Goal: Task Accomplishment & Management: Use online tool/utility

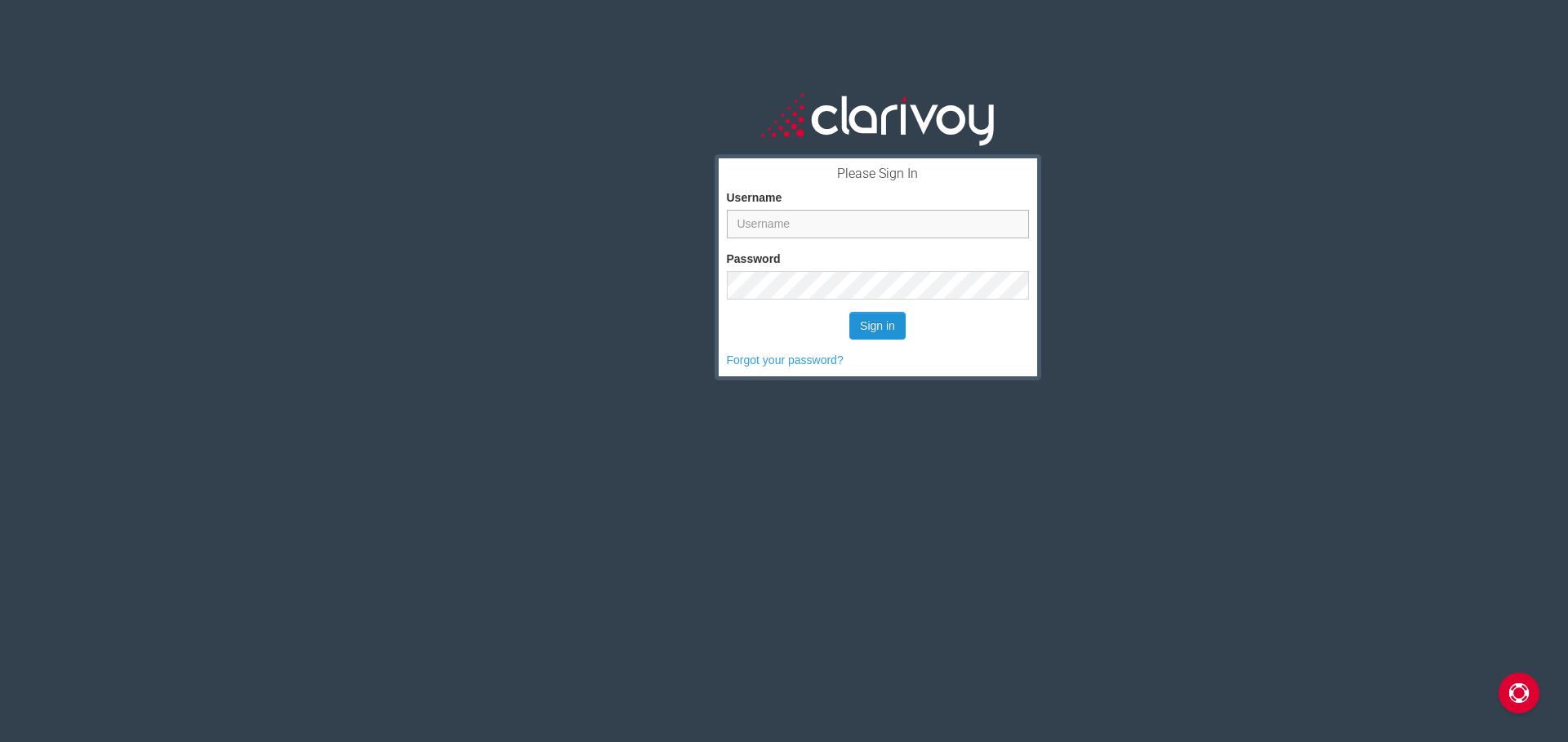
type input "mattmorris@leikinmotor.com"
click at [876, 328] on button "Sign in" at bounding box center [877, 326] width 56 height 28
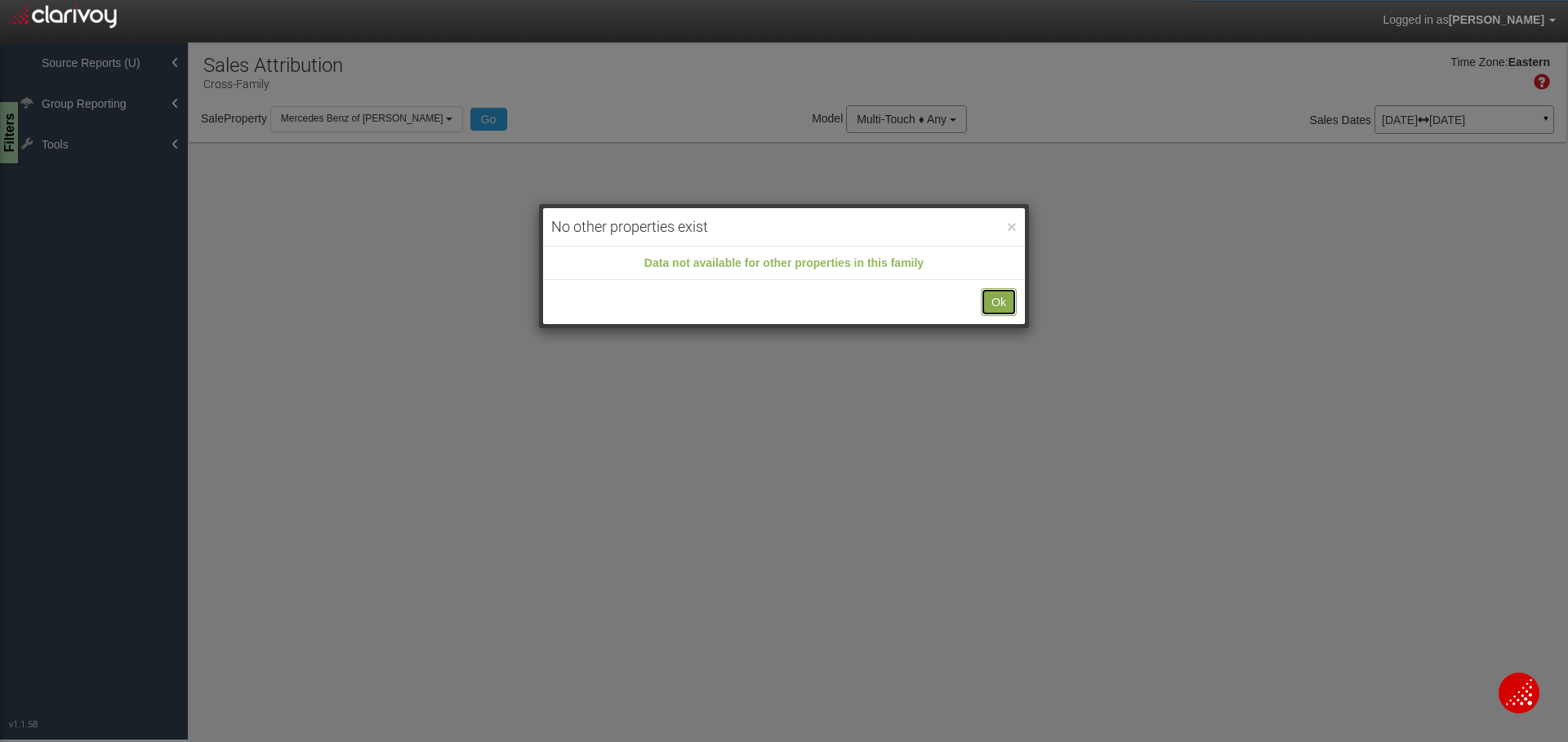
click at [1004, 296] on button "Ok" at bounding box center [999, 301] width 36 height 28
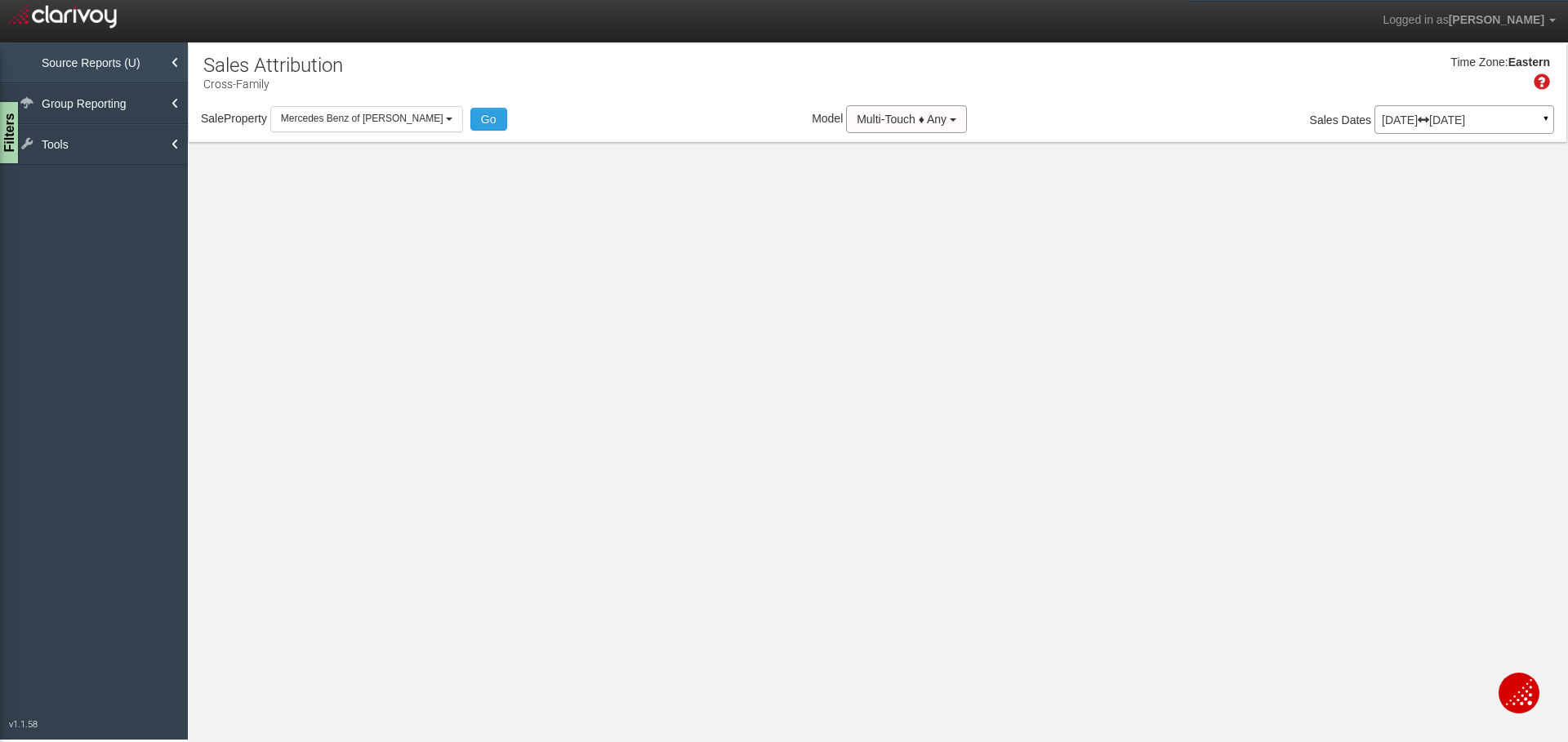
click at [153, 79] on link "Source Reports (U)" at bounding box center [94, 62] width 188 height 41
click at [153, 94] on link "Mercedes Benz of Willoug" at bounding box center [94, 98] width 188 height 30
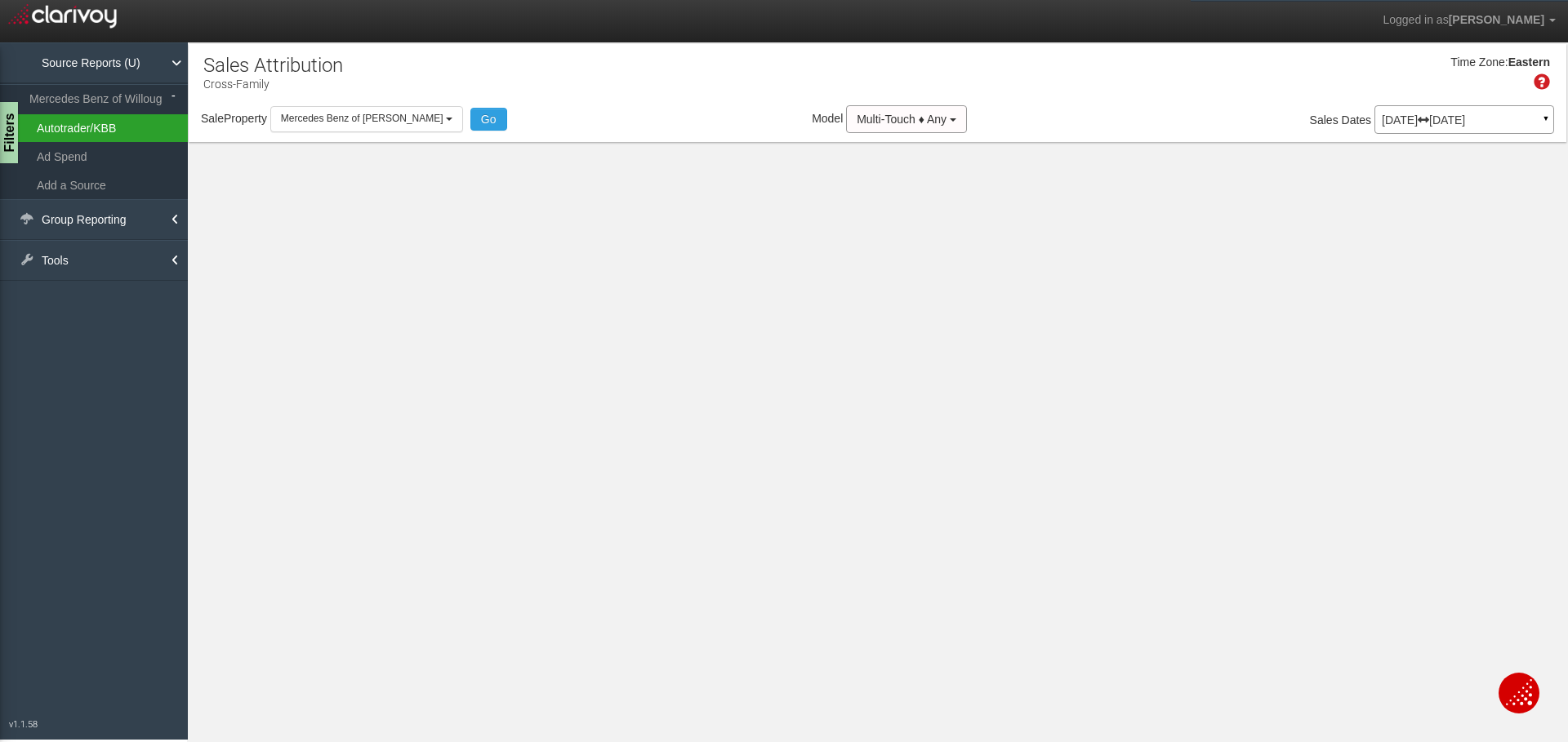
click at [136, 134] on Willoughby_0 "Autotrader/KBB" at bounding box center [94, 128] width 188 height 28
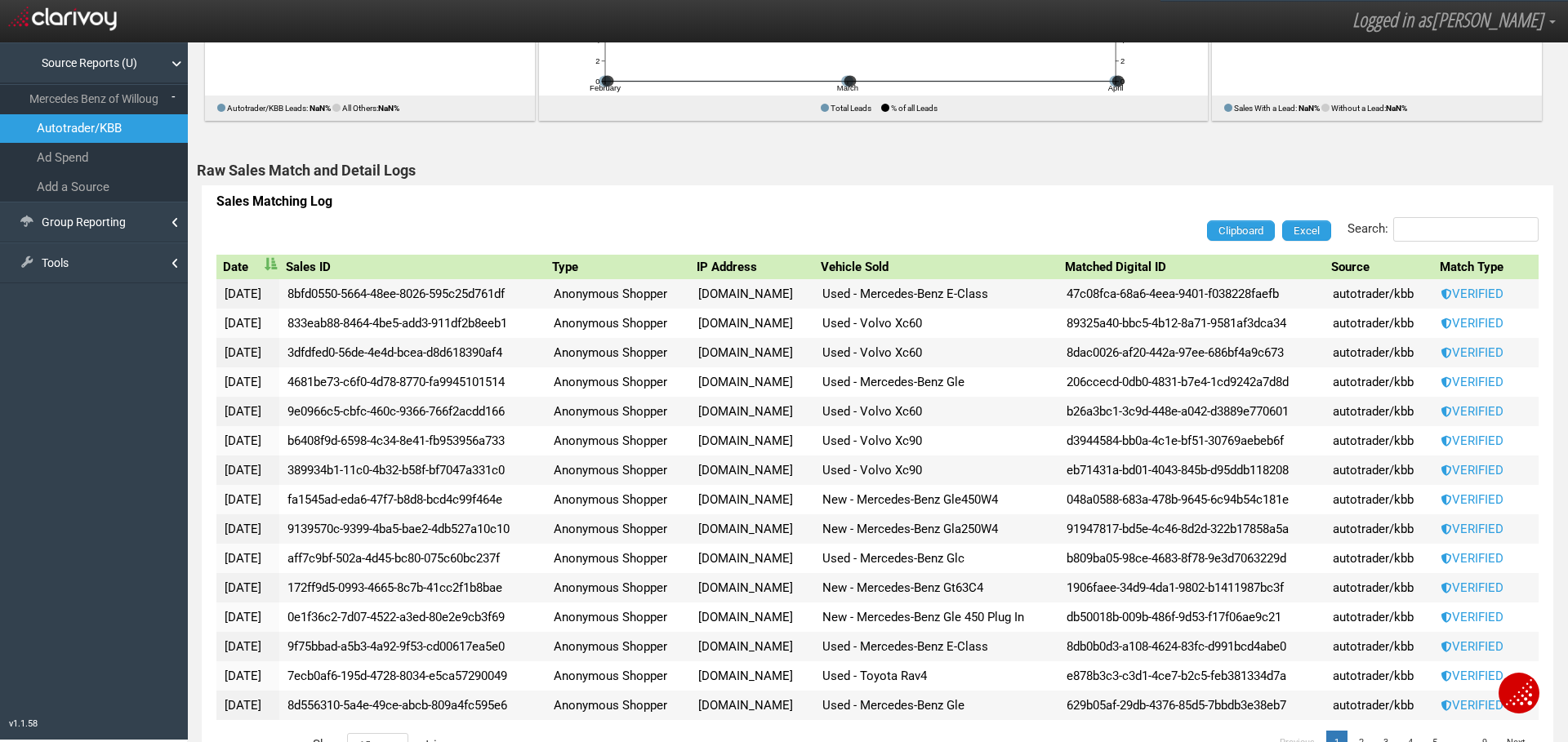
scroll to position [948, 0]
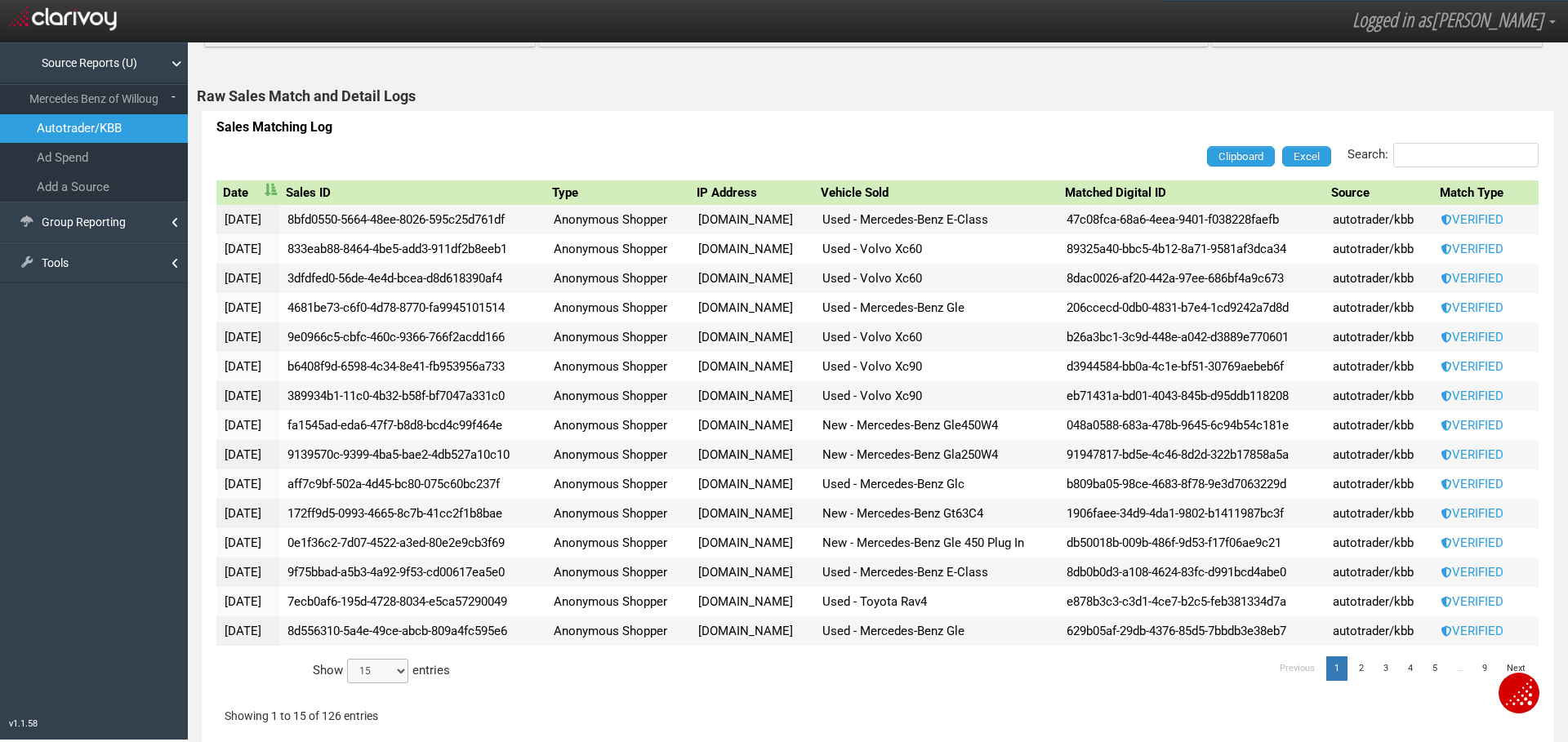
click at [378, 675] on select "15 30 50 All" at bounding box center [378, 671] width 61 height 24
select select "-1"
click at [348, 683] on select "15 30 50 All" at bounding box center [378, 671] width 61 height 24
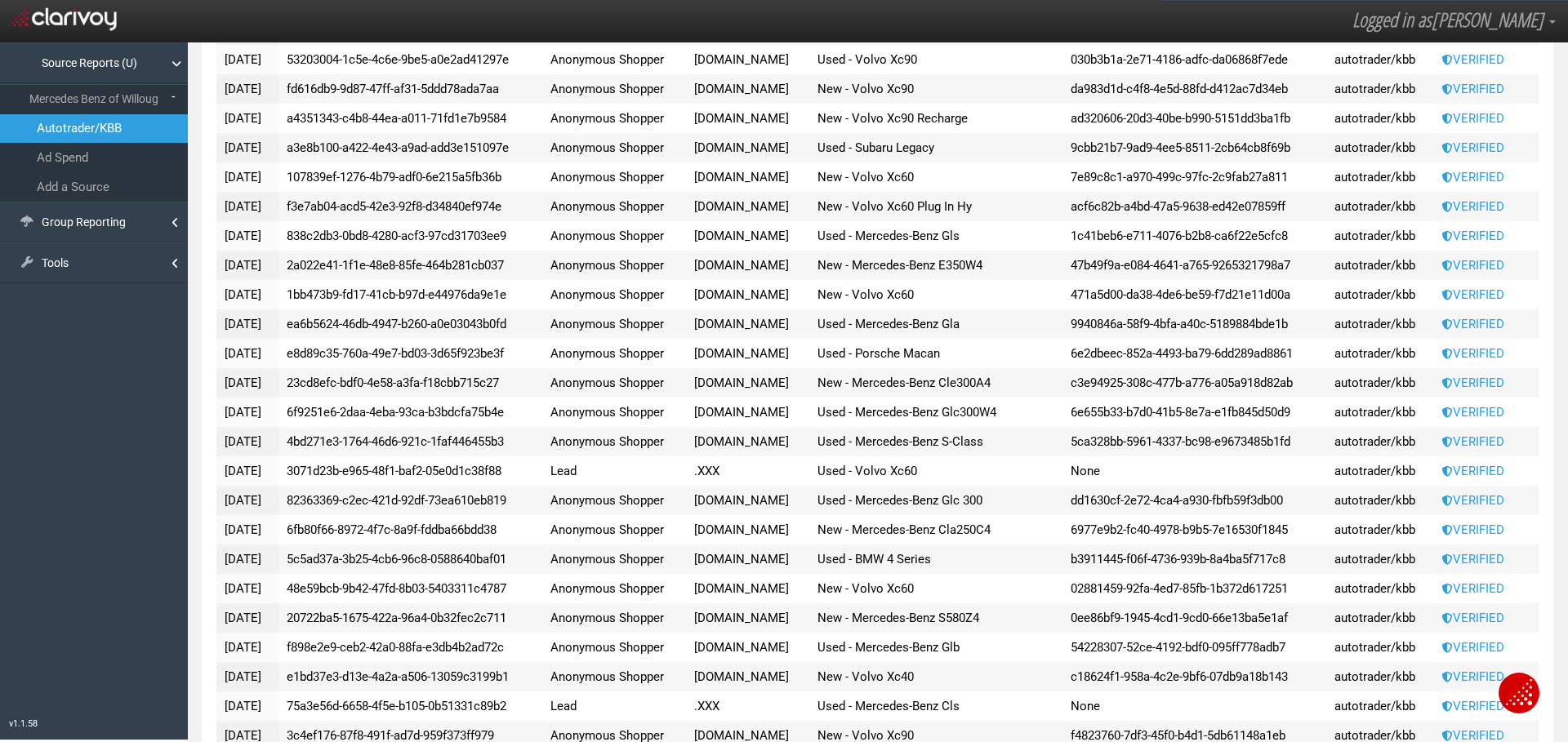
scroll to position [4212, 0]
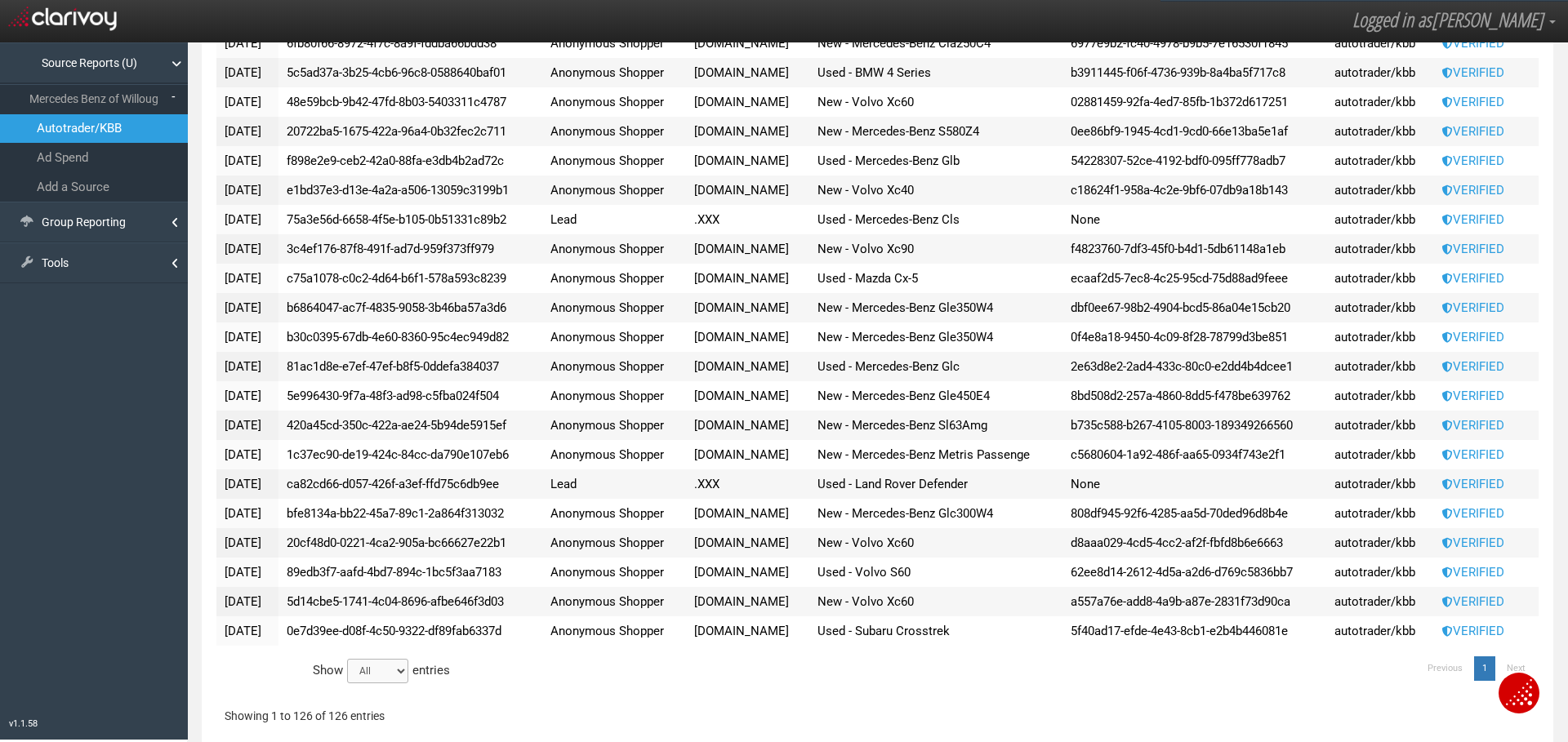
click at [371, 676] on select "15 30 50 All" at bounding box center [378, 671] width 61 height 24
click at [107, 220] on link "Group Reporting" at bounding box center [94, 221] width 188 height 41
click at [117, 257] on link "Channels by Rooftop" at bounding box center [94, 258] width 188 height 30
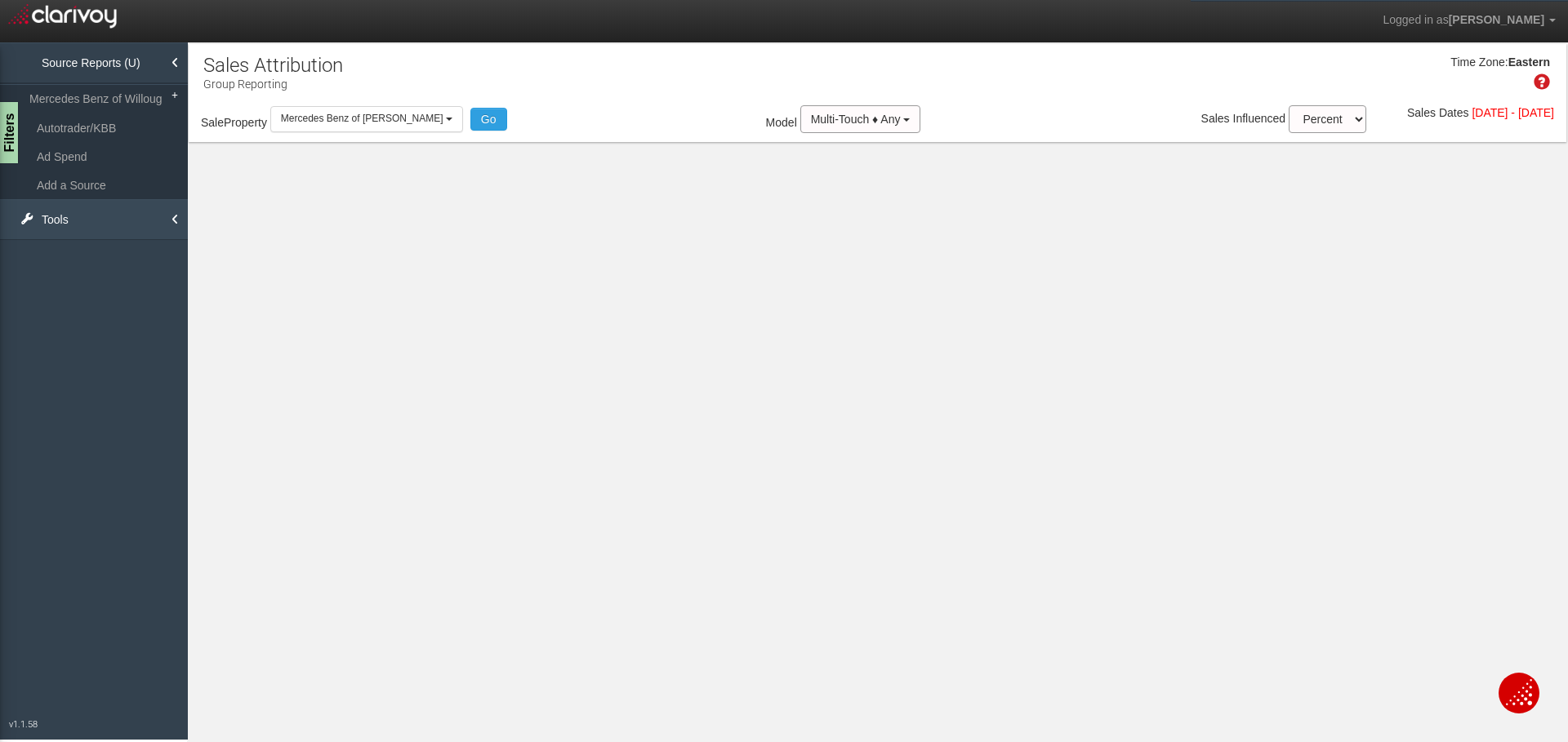
click at [78, 228] on link "Tools" at bounding box center [94, 219] width 188 height 41
click at [60, 98] on link "Mercedes Benz of Willoug" at bounding box center [94, 98] width 188 height 30
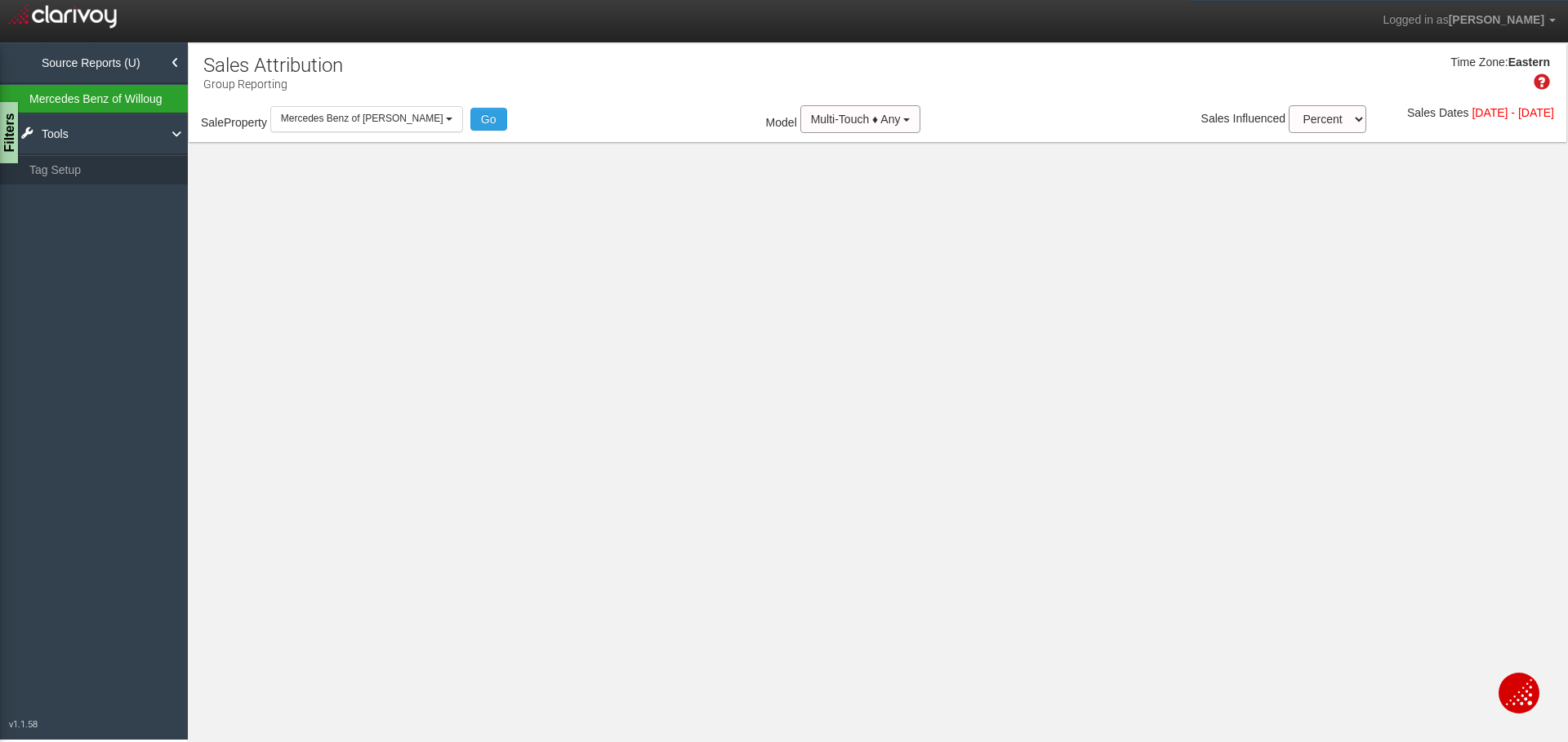
click at [60, 98] on link "Mercedes Benz of Willoug" at bounding box center [94, 98] width 188 height 30
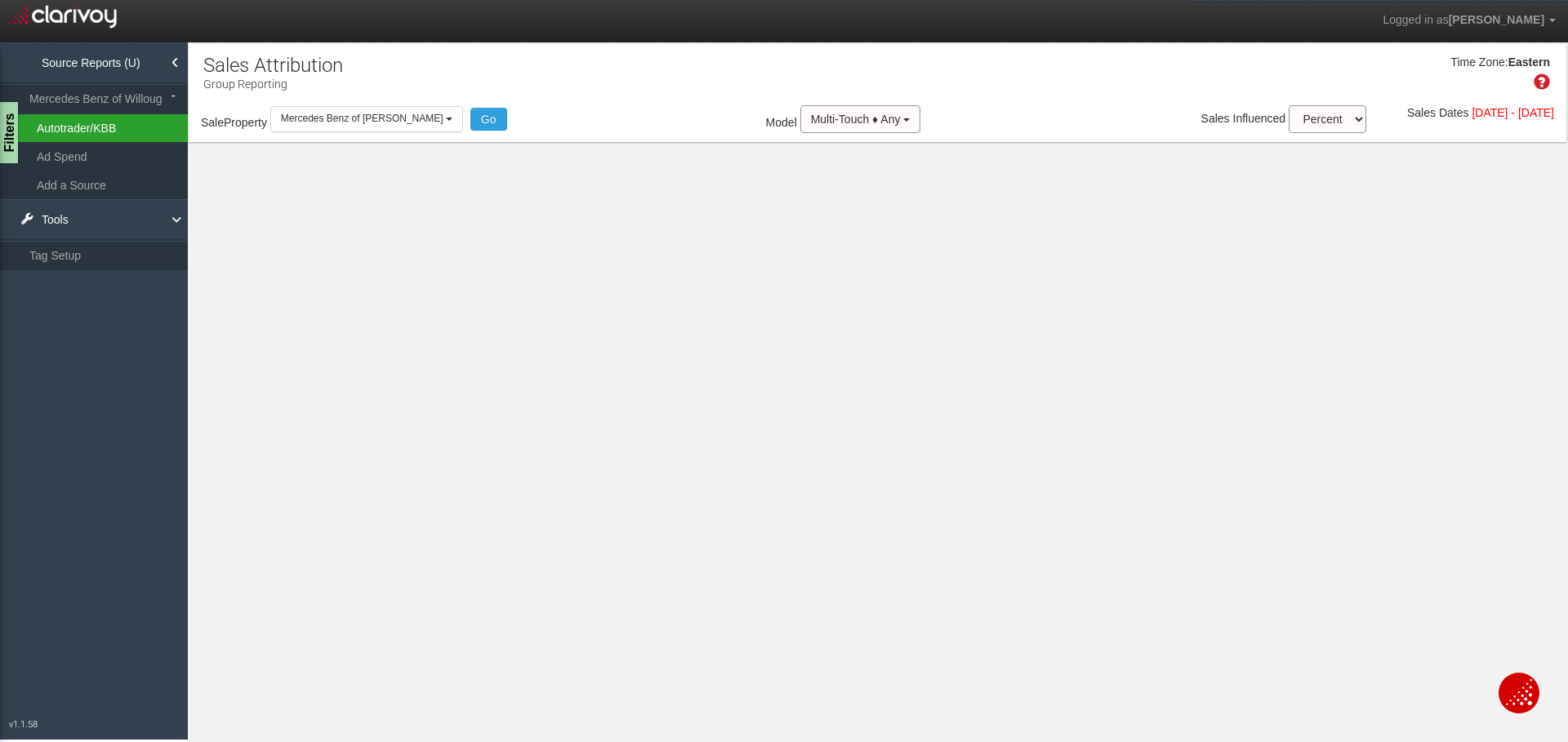
click at [61, 125] on Willoughby_0 "Autotrader/KBB" at bounding box center [94, 128] width 188 height 28
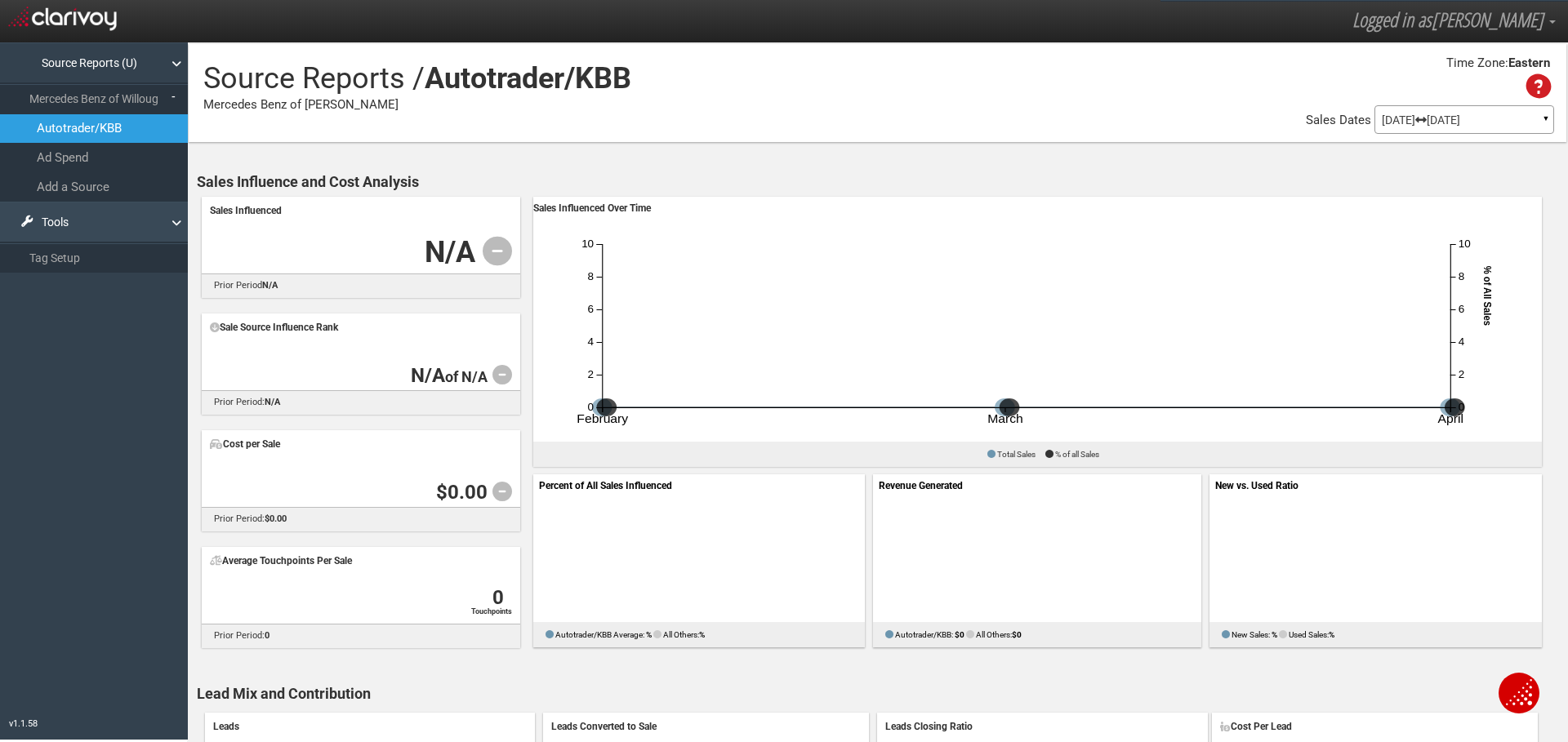
click at [111, 227] on link "Tools" at bounding box center [94, 221] width 188 height 41
click at [60, 47] on link "Source Reports (U)" at bounding box center [94, 62] width 188 height 41
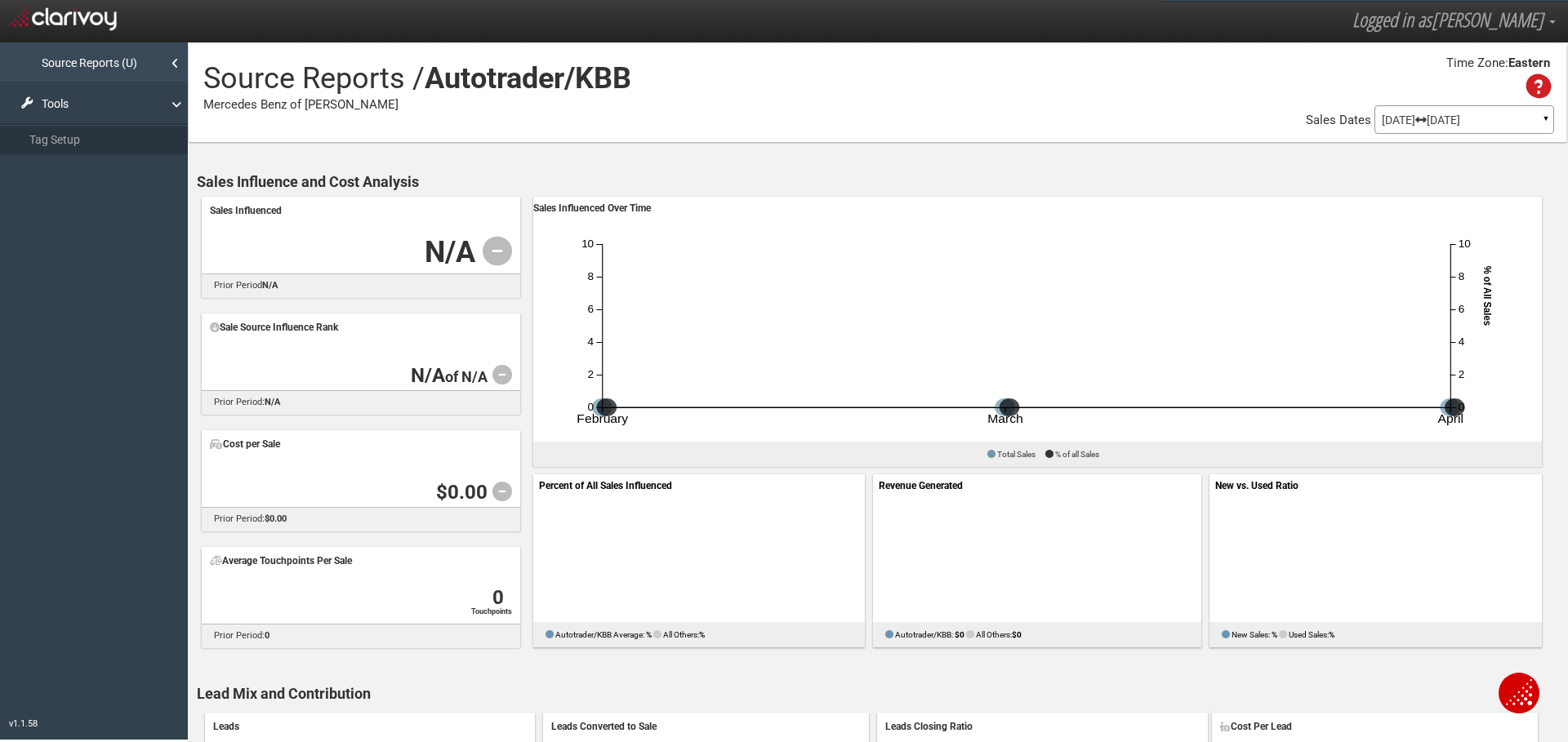
click at [60, 47] on link "Source Reports (U)" at bounding box center [94, 62] width 188 height 41
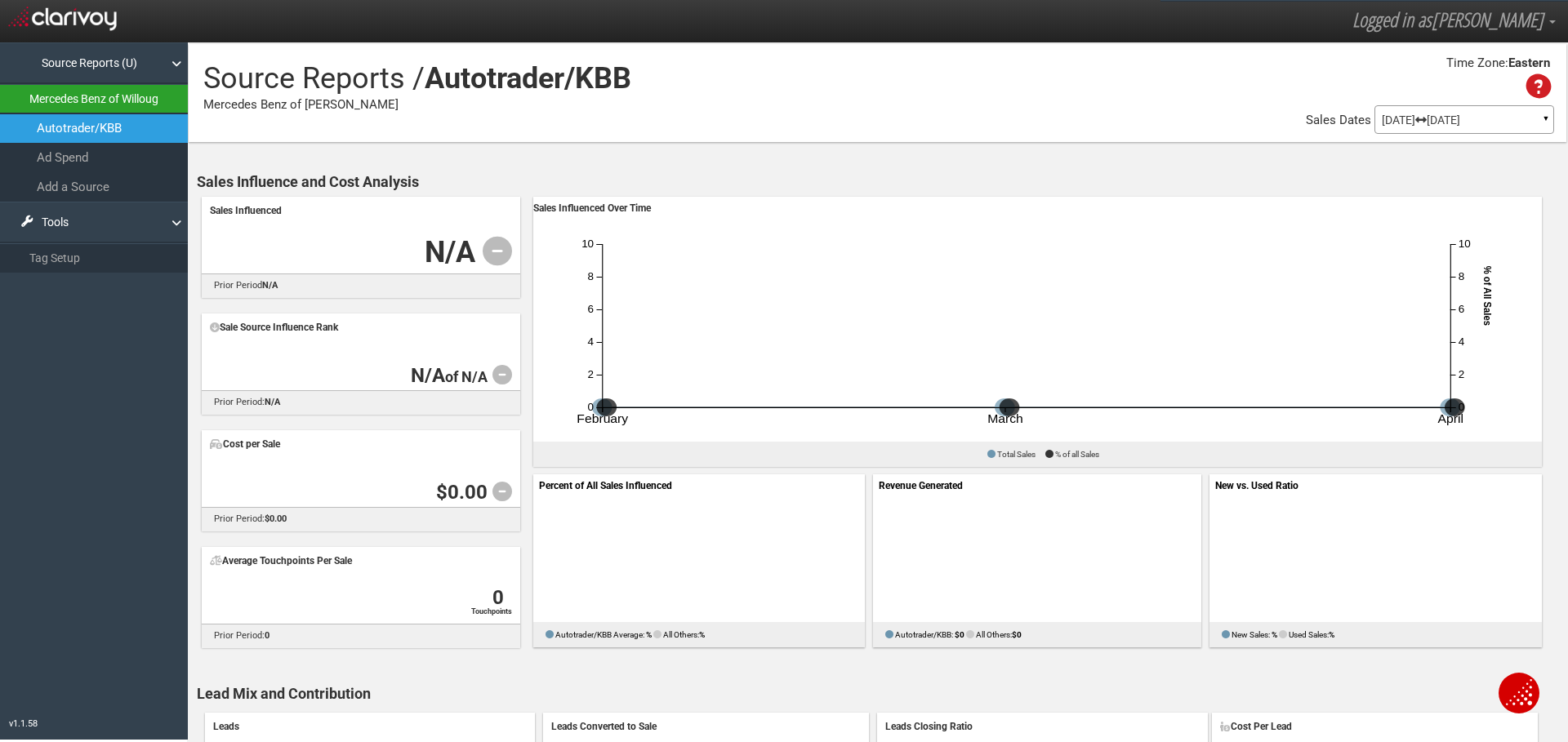
click at [79, 95] on link "Mercedes Benz of Willoug" at bounding box center [94, 98] width 188 height 30
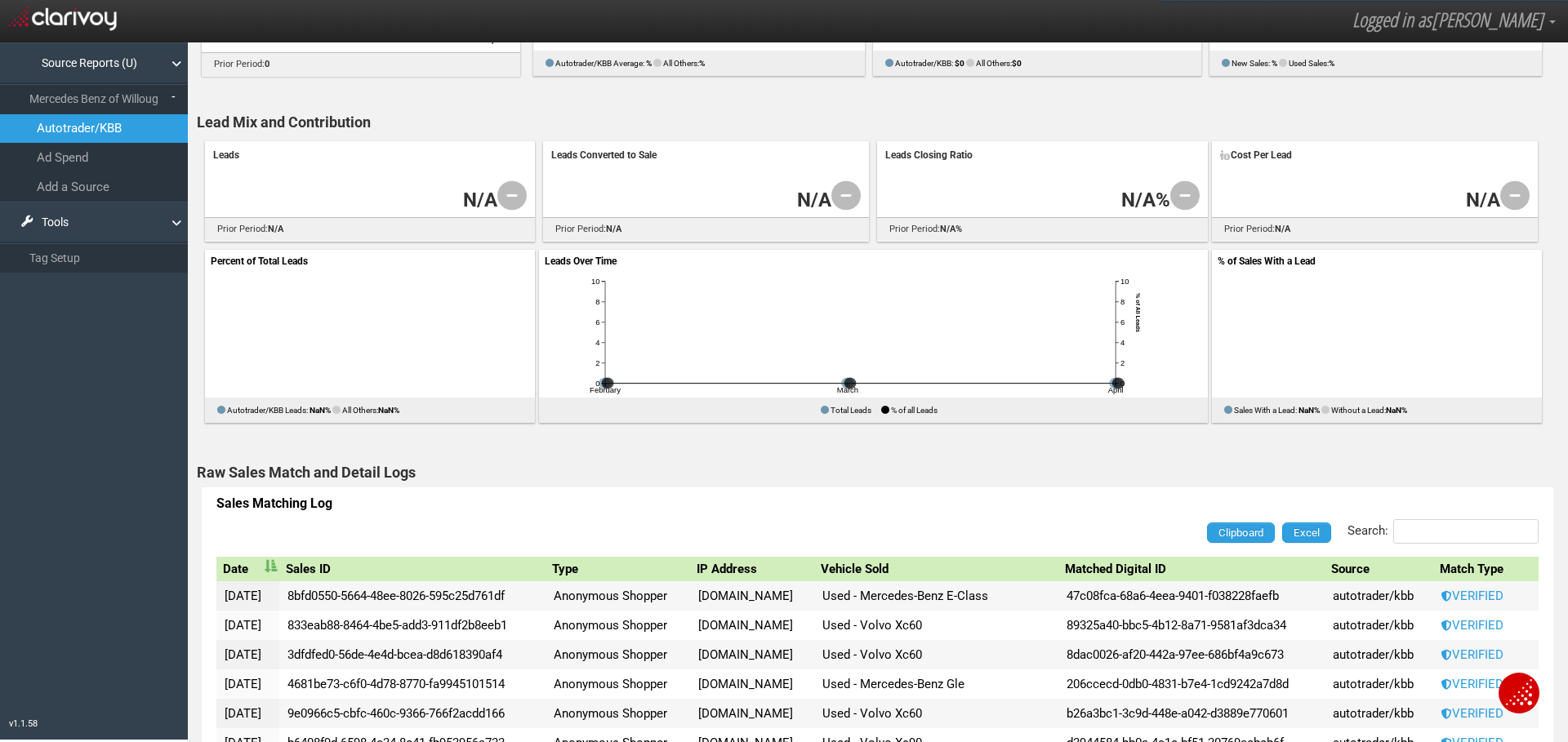
scroll to position [948, 0]
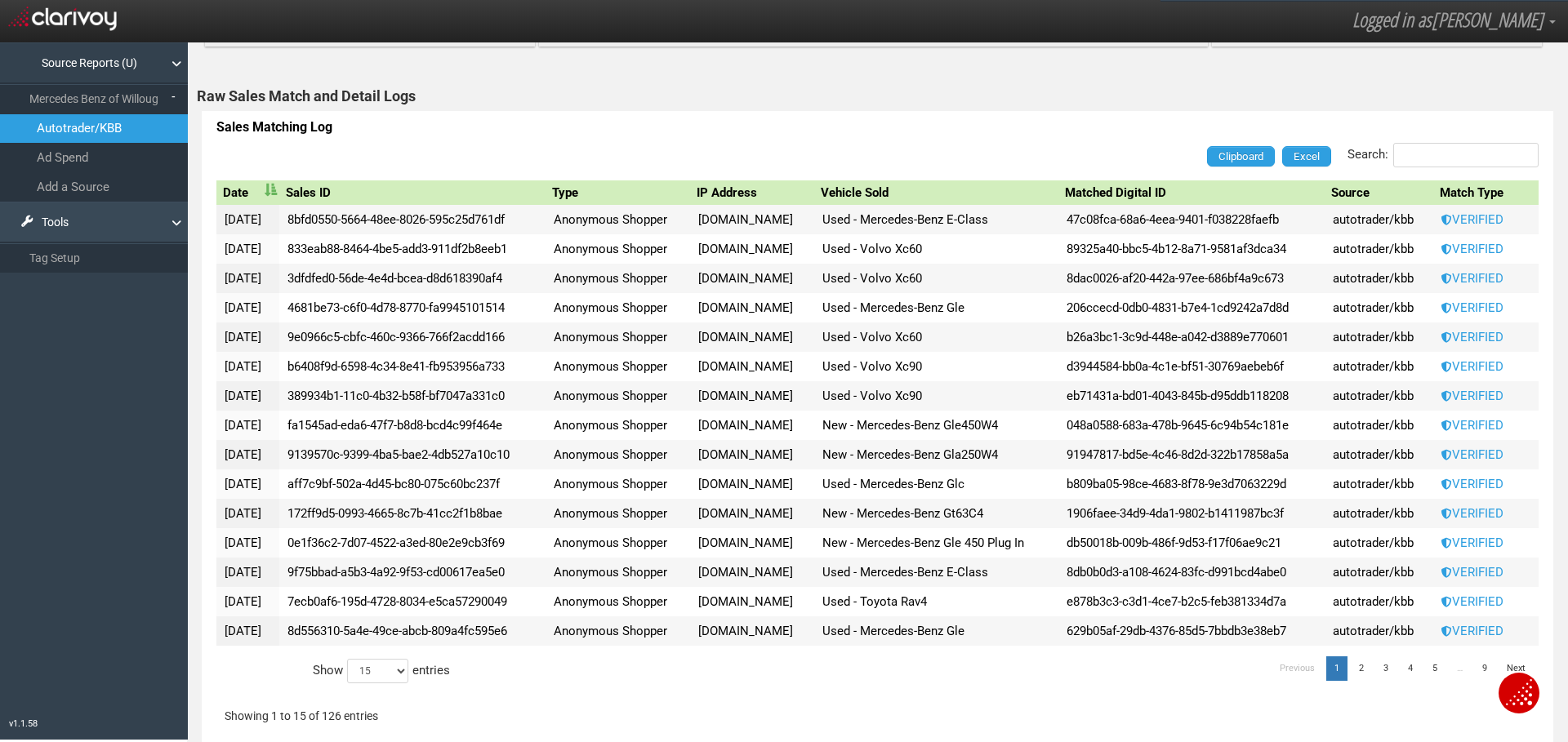
click at [73, 219] on link "Tools" at bounding box center [94, 221] width 188 height 41
drag, startPoint x: 73, startPoint y: 219, endPoint x: 104, endPoint y: 67, distance: 155.1
click at [73, 218] on link "Tools" at bounding box center [94, 221] width 188 height 41
click at [107, 52] on link "Source Reports (U)" at bounding box center [94, 62] width 188 height 41
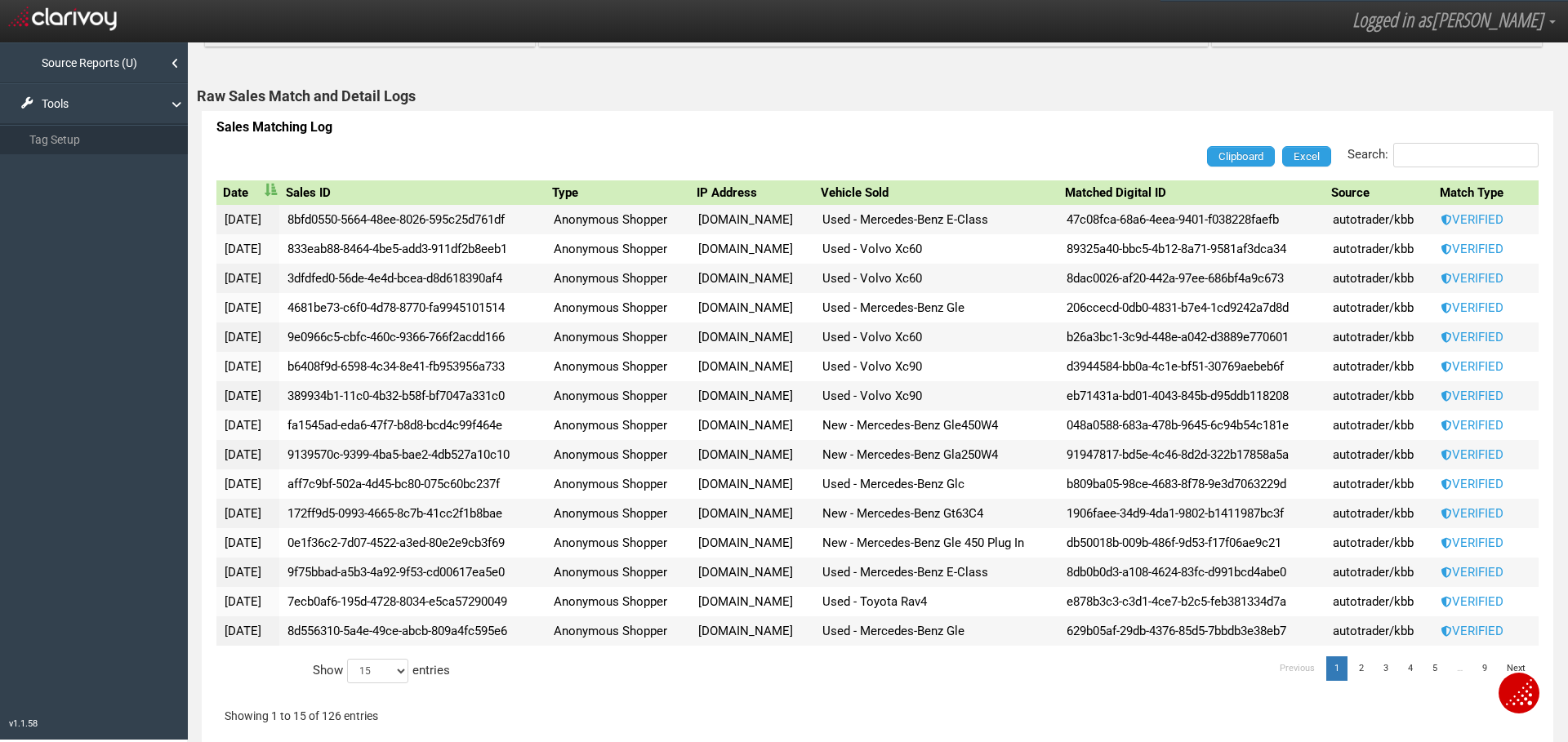
click at [81, 26] on img at bounding box center [62, 17] width 108 height 29
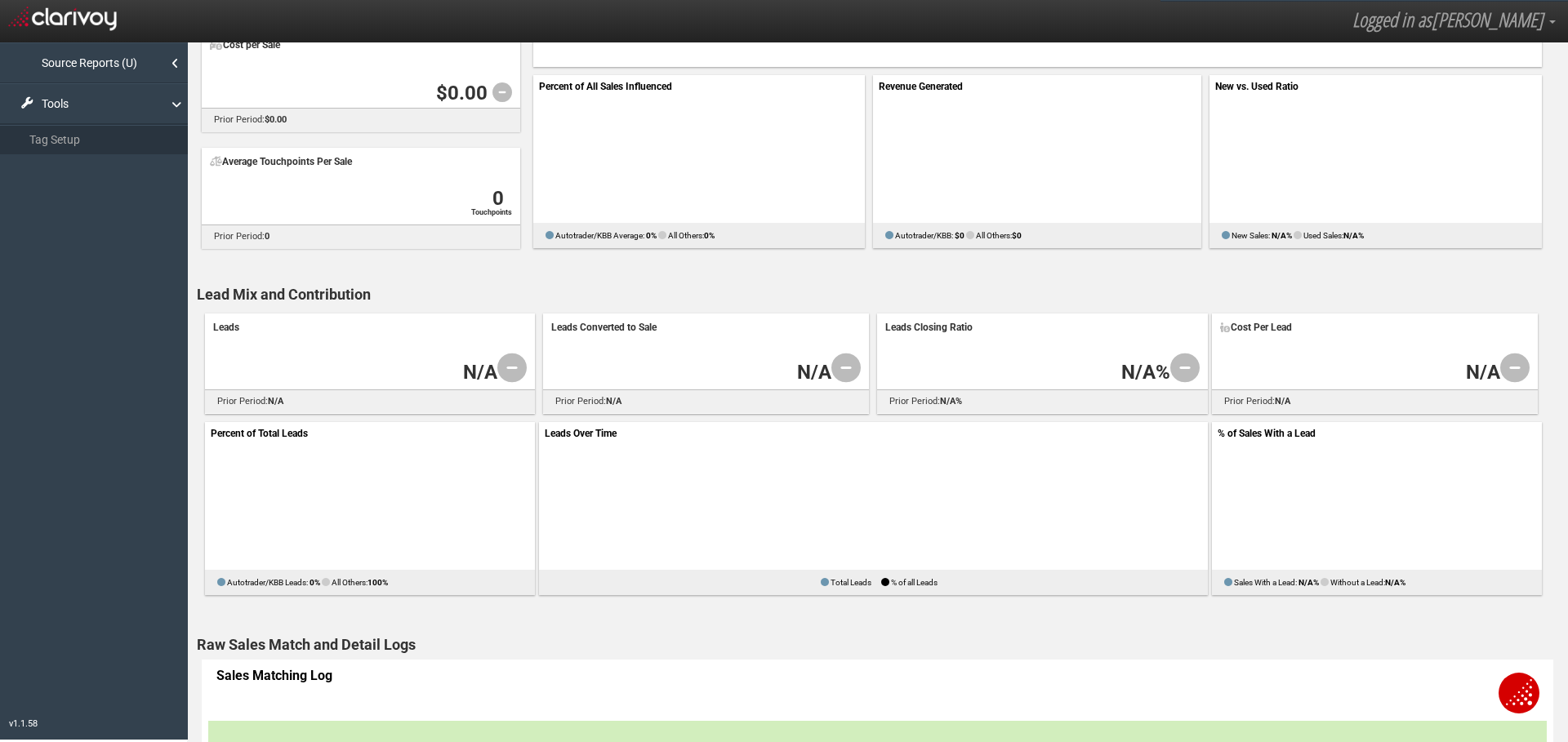
scroll to position [399, 0]
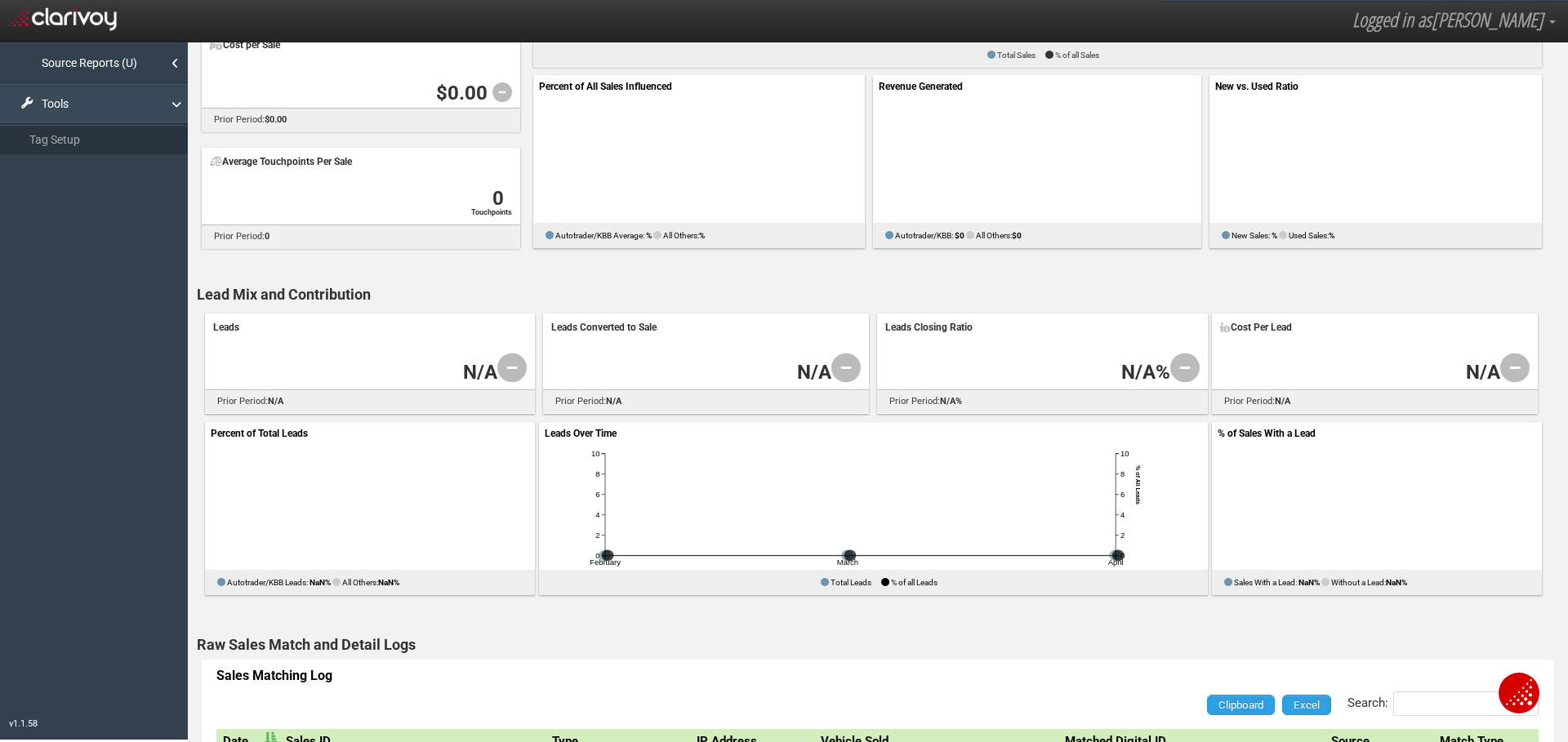
click at [91, 110] on link "Tools" at bounding box center [94, 103] width 188 height 41
click at [84, 64] on link "Source Reports (U)" at bounding box center [94, 62] width 188 height 41
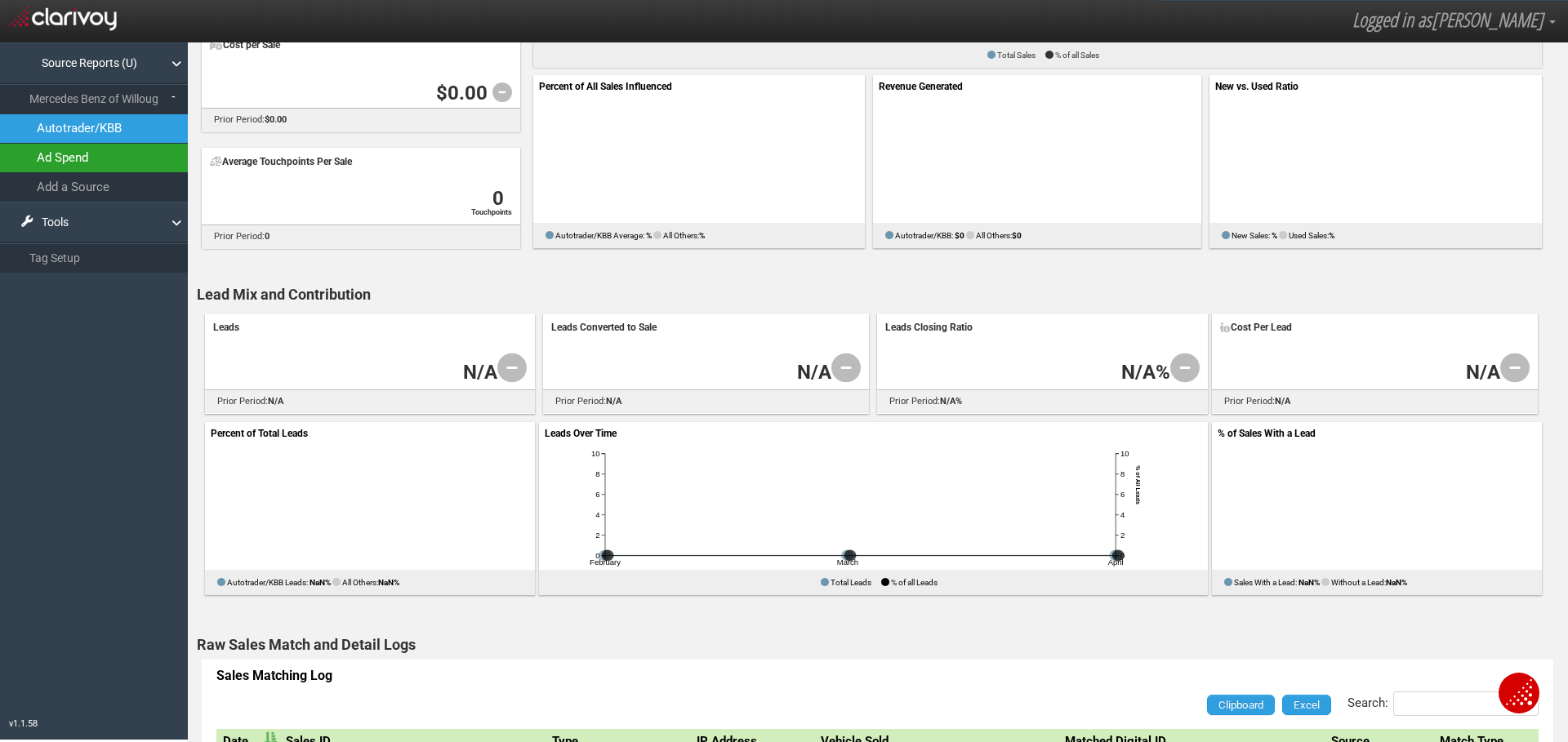
click at [78, 160] on Willoughby_1 "Ad Spend" at bounding box center [94, 158] width 188 height 29
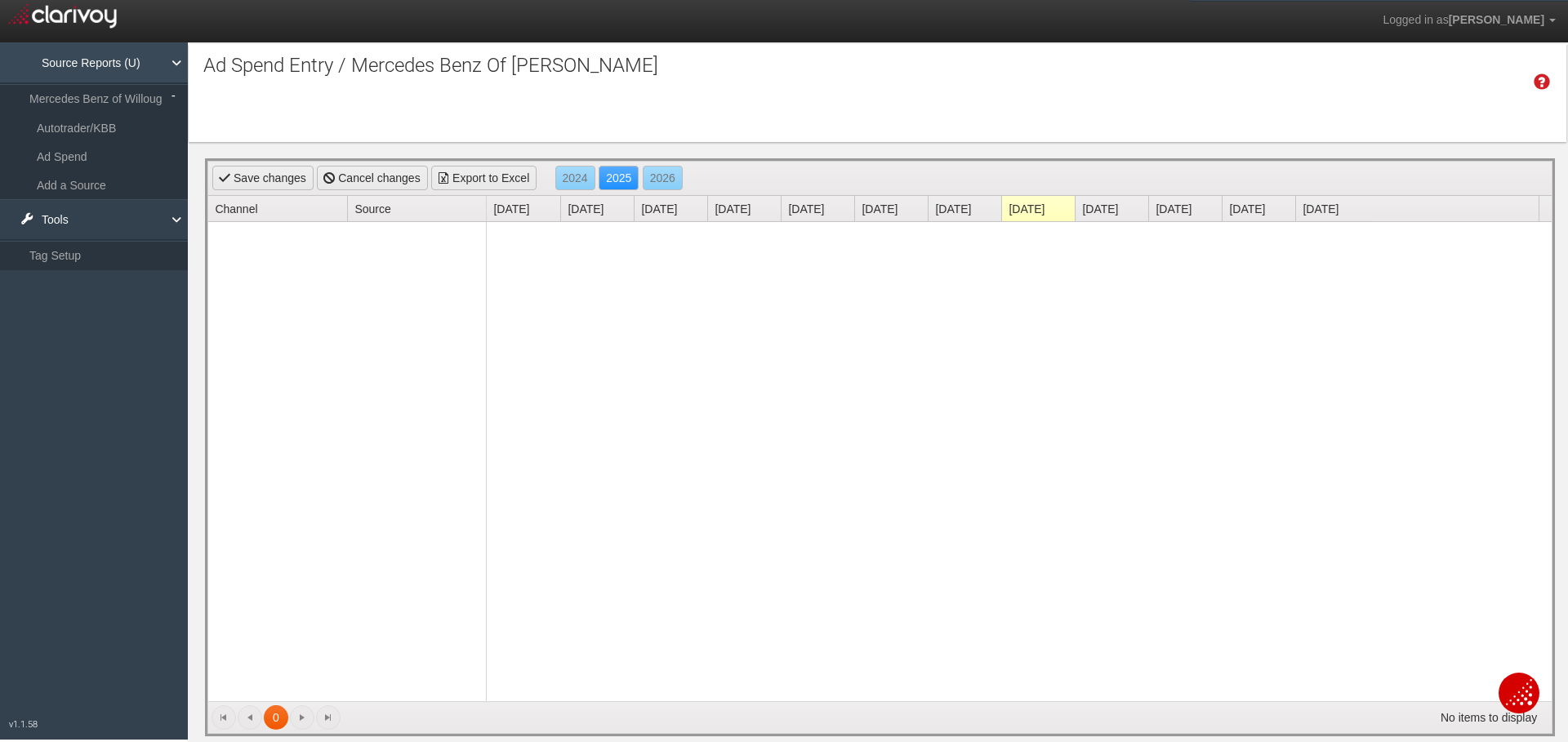
click at [81, 67] on link "Source Reports (U)" at bounding box center [94, 62] width 188 height 41
click at [81, 66] on link "Source Reports (U)" at bounding box center [94, 62] width 188 height 41
click at [91, 113] on link "Mercedes Benz of Willoug" at bounding box center [94, 98] width 188 height 30
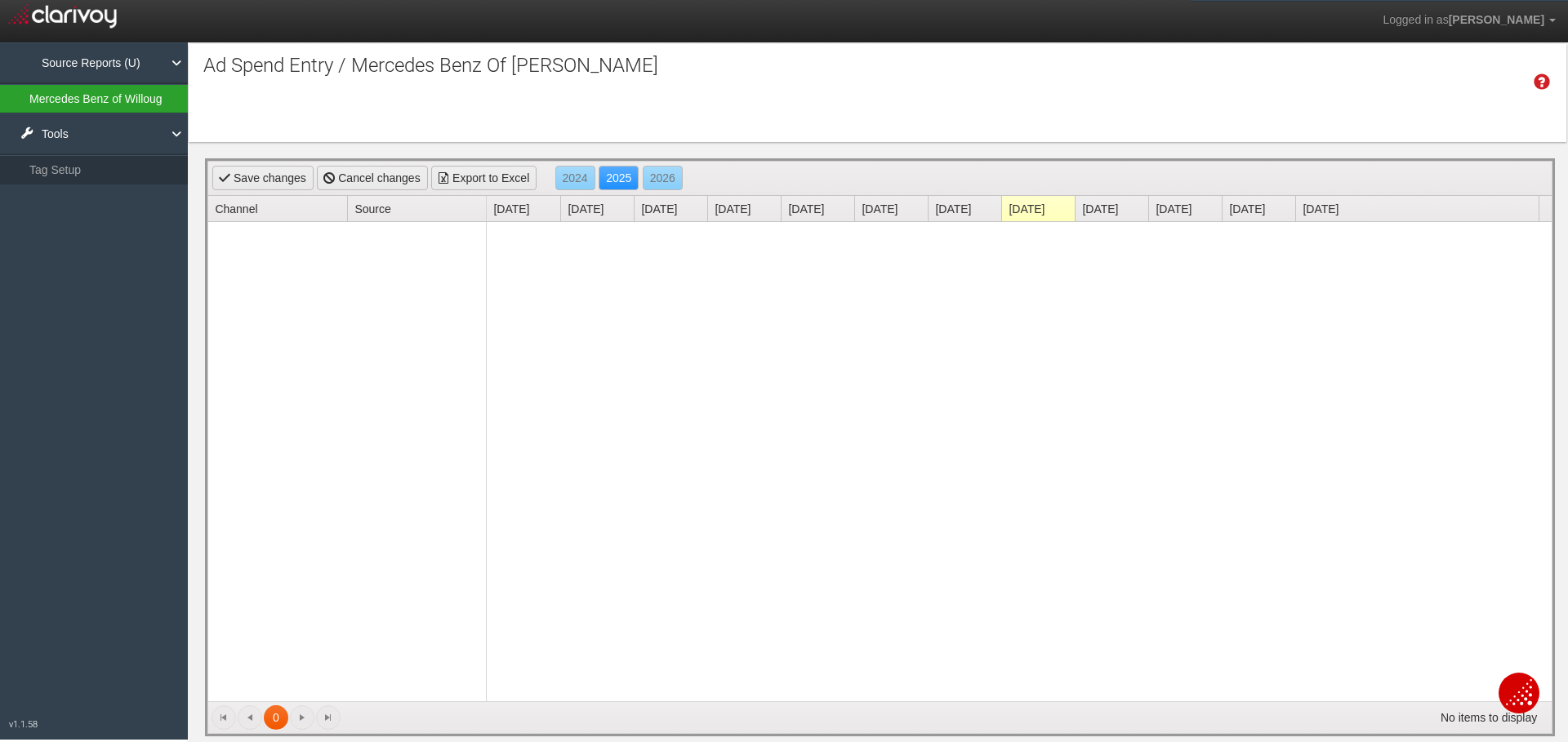
click at [91, 113] on link "Mercedes Benz of Willoug" at bounding box center [94, 98] width 188 height 30
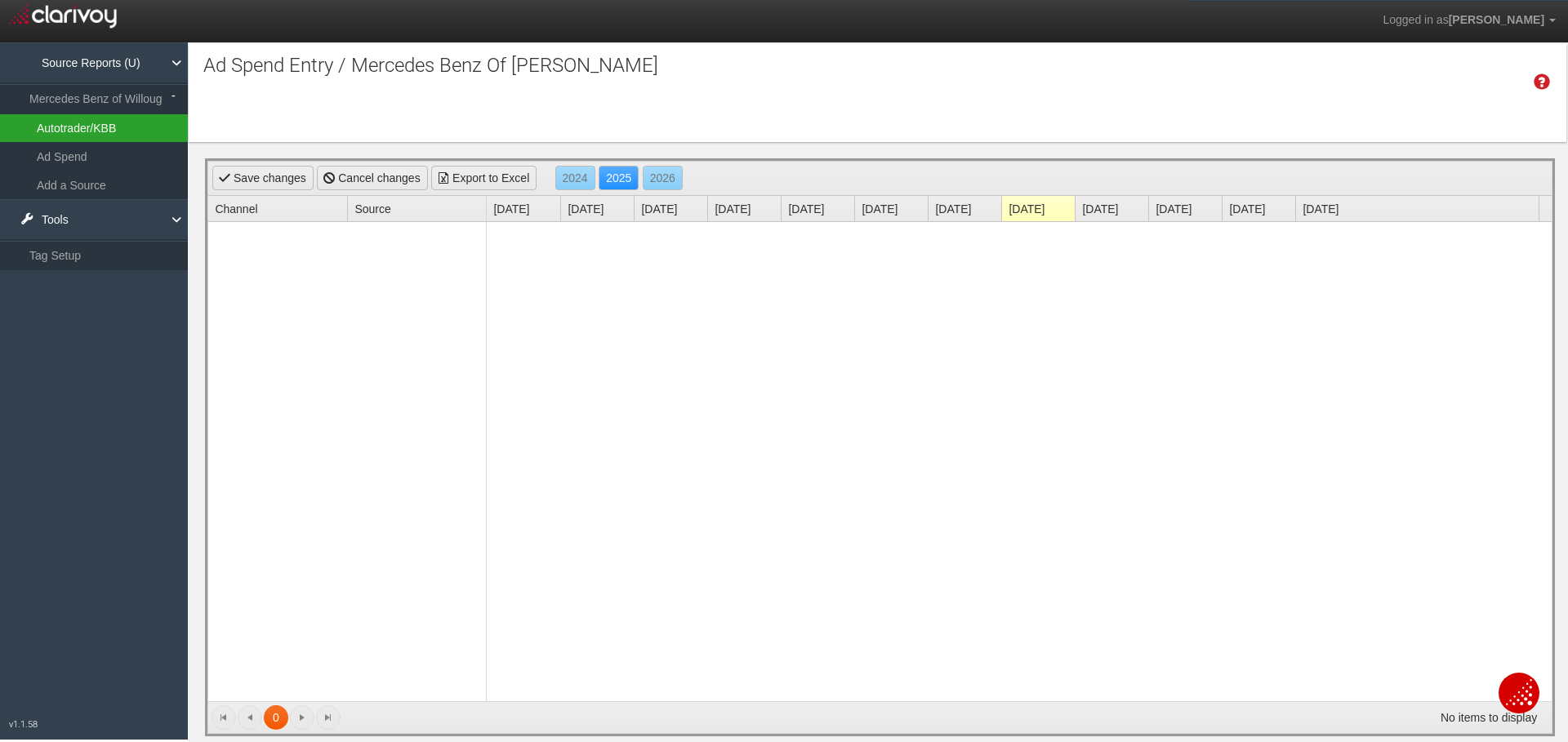
click at [74, 130] on Willoughby_0 "Autotrader/KBB" at bounding box center [94, 128] width 188 height 28
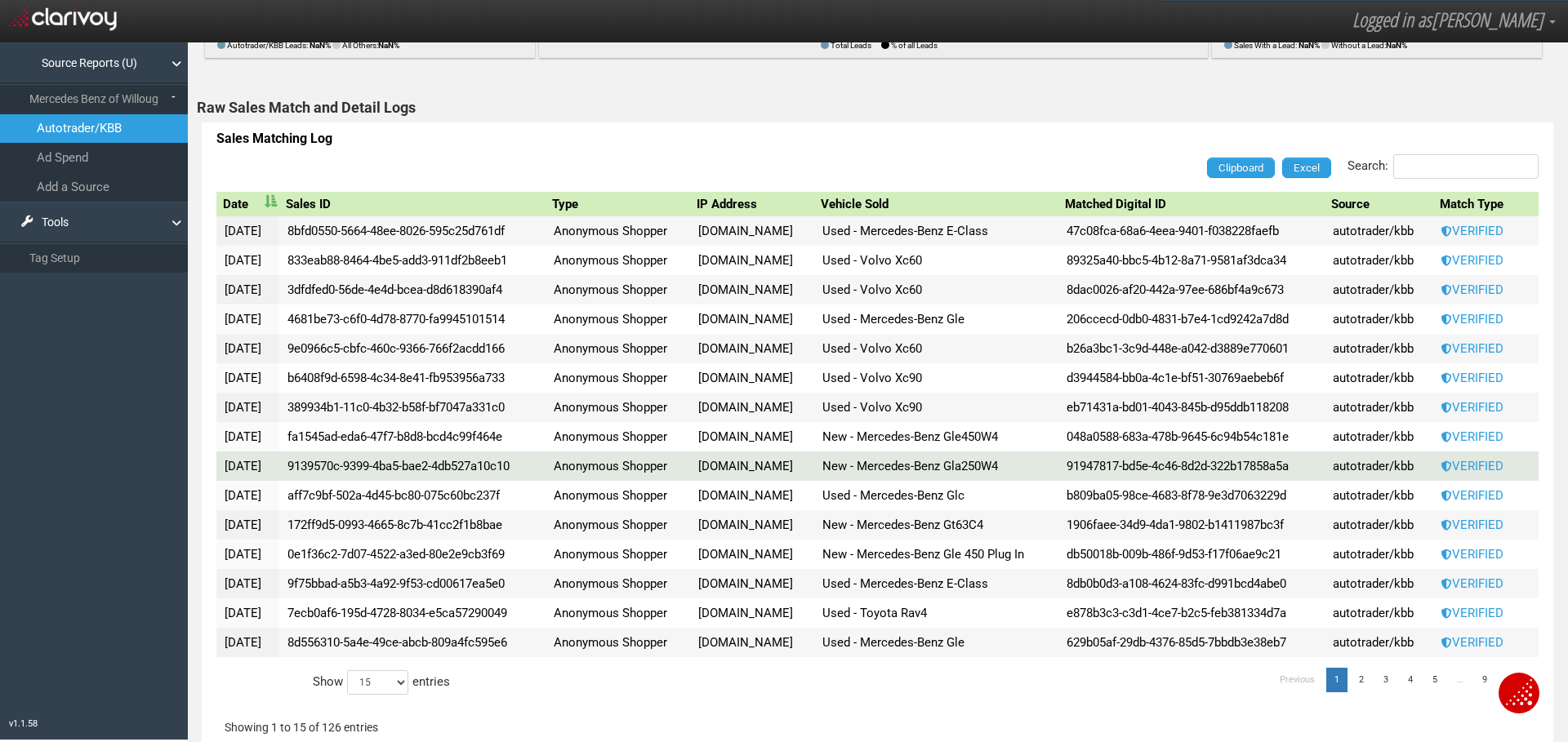
scroll to position [948, 0]
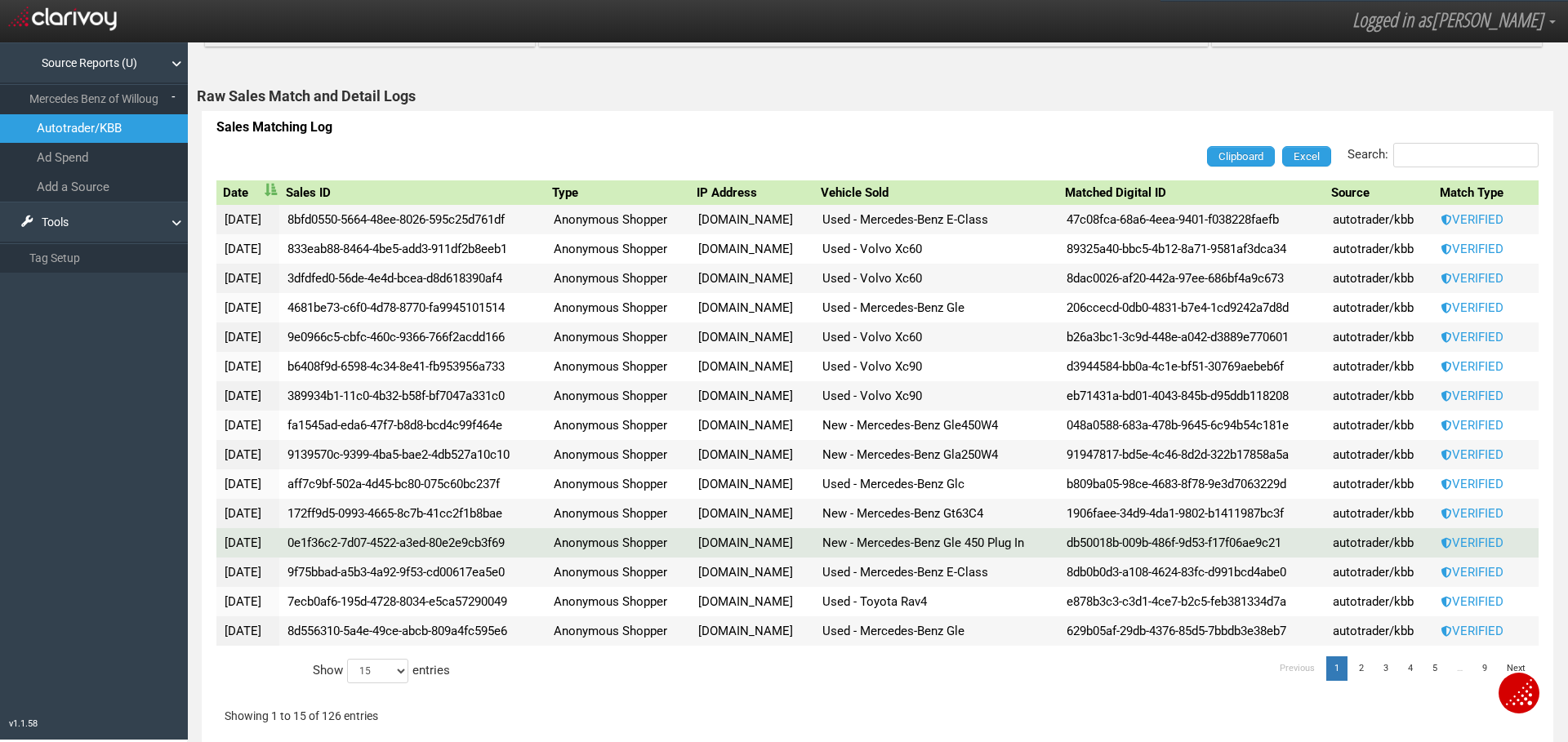
click at [1201, 540] on span "db50018b-009b-486f-9d53-f17f06ae9c21" at bounding box center [1174, 543] width 215 height 14
click at [1468, 539] on span "VERIFIED" at bounding box center [1472, 543] width 62 height 14
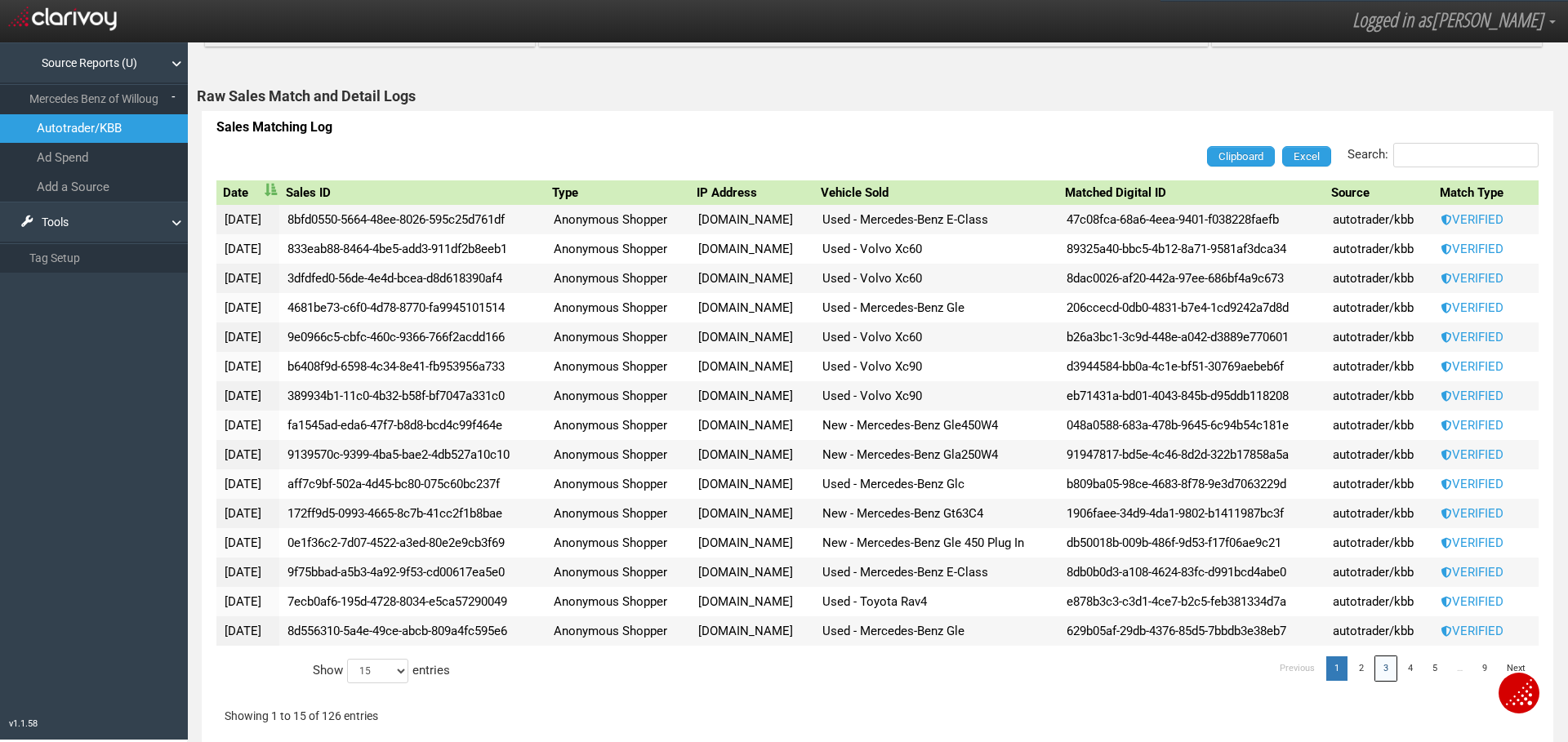
click at [1376, 666] on link "3" at bounding box center [1387, 668] width 22 height 24
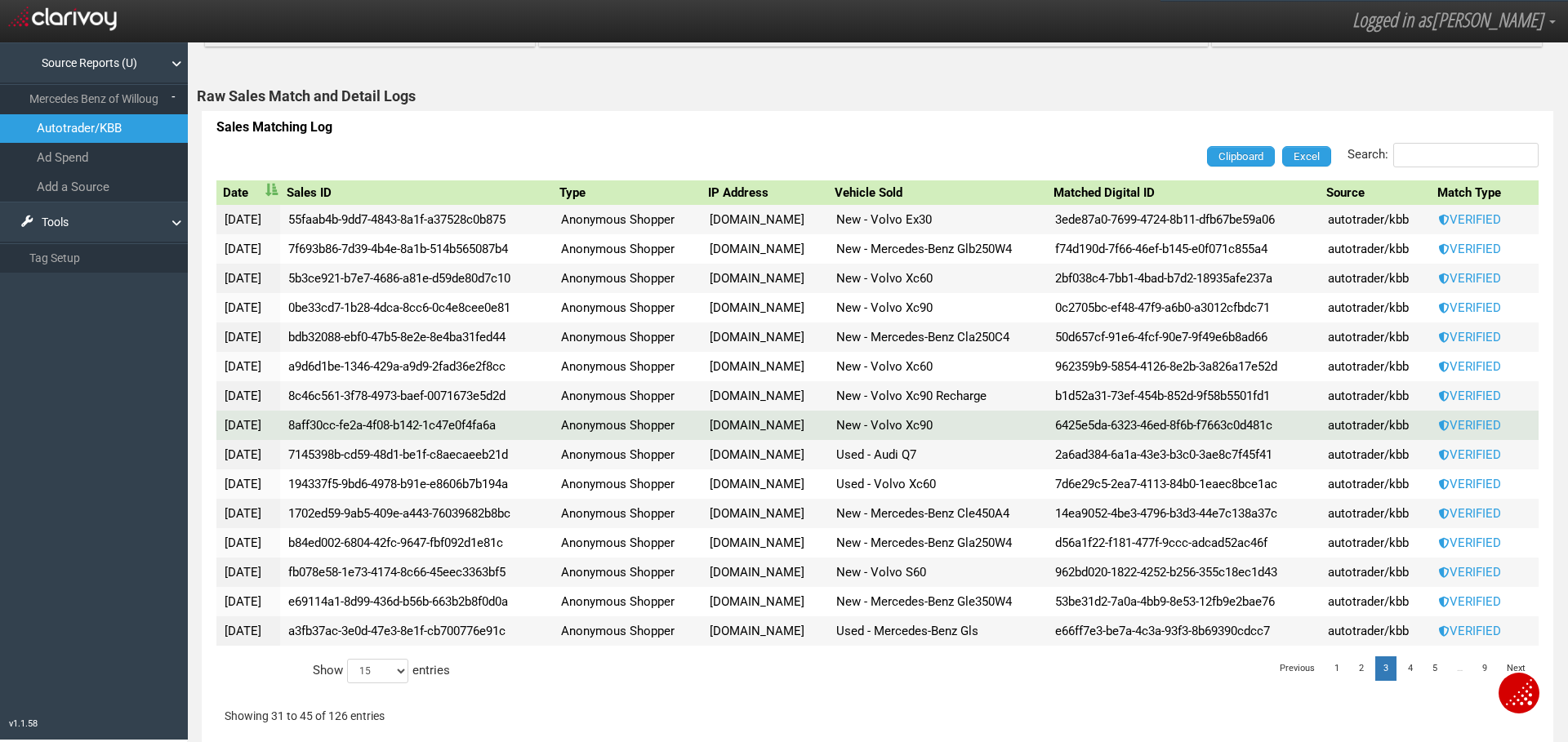
scroll to position [295, 0]
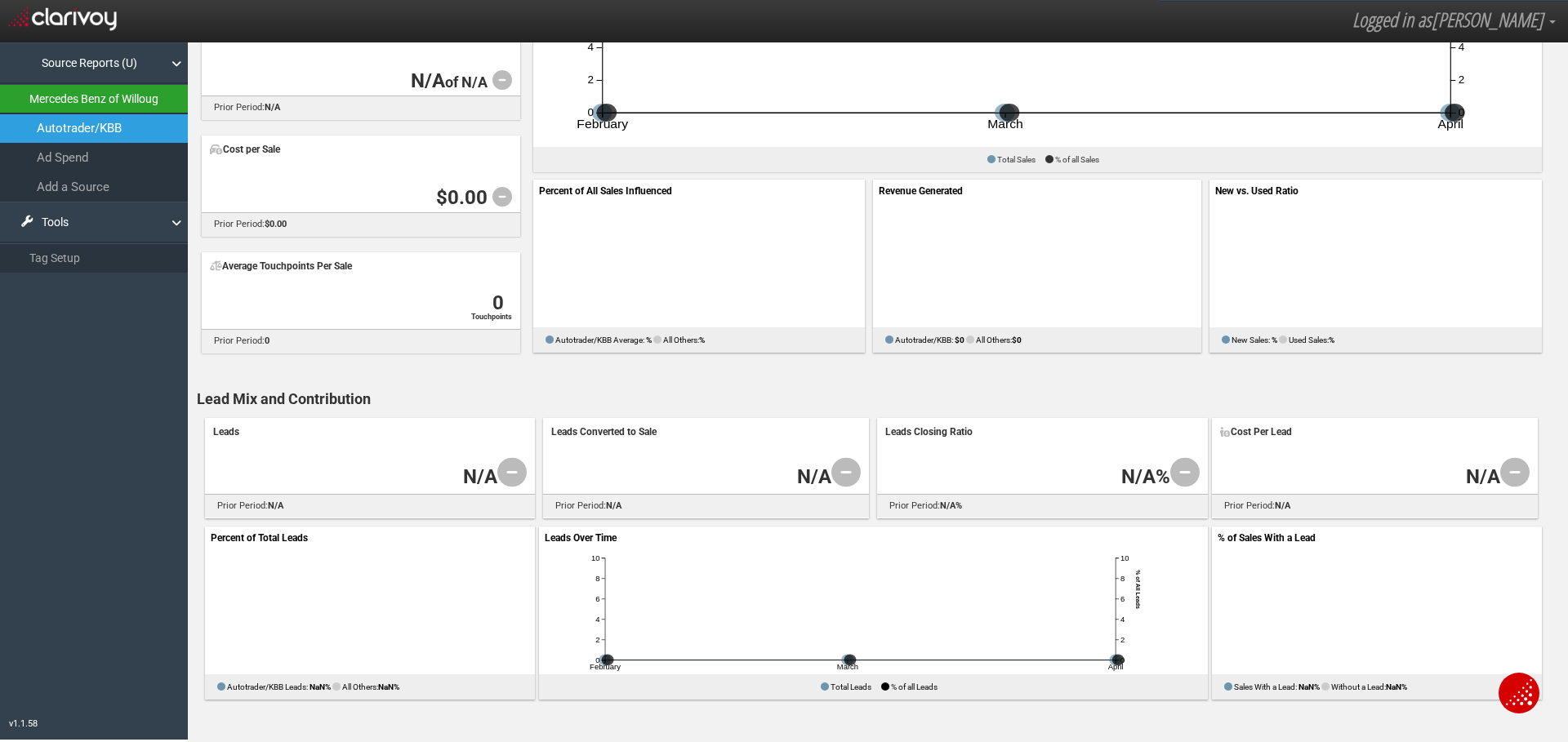
click at [19, 93] on link "Mercedes Benz of Willoug" at bounding box center [94, 98] width 188 height 30
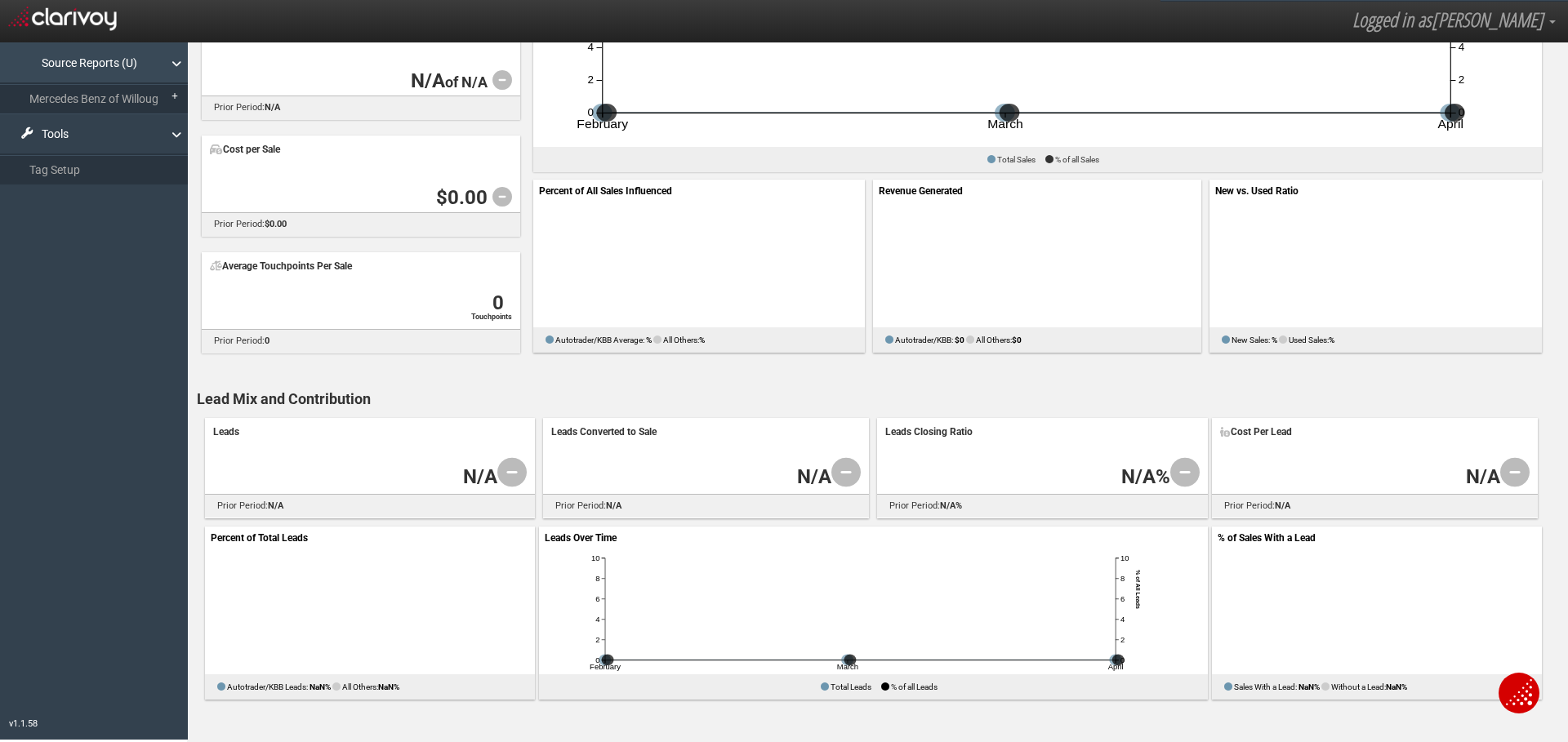
click at [35, 56] on link "Source Reports (U)" at bounding box center [94, 62] width 188 height 41
click at [44, 55] on link "Source Reports (U)" at bounding box center [94, 62] width 188 height 41
click at [52, 125] on link "Tools" at bounding box center [94, 134] width 188 height 41
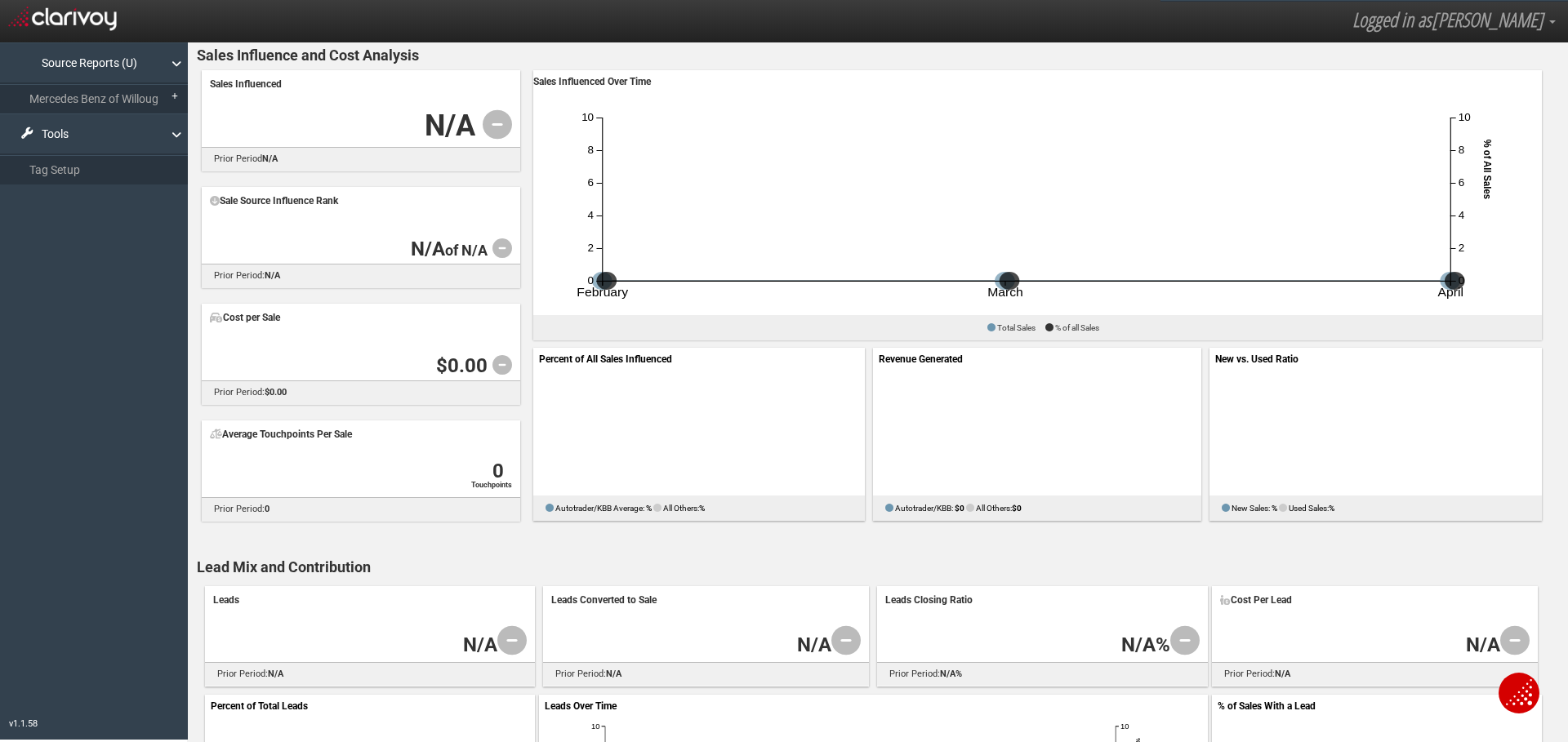
scroll to position [0, 0]
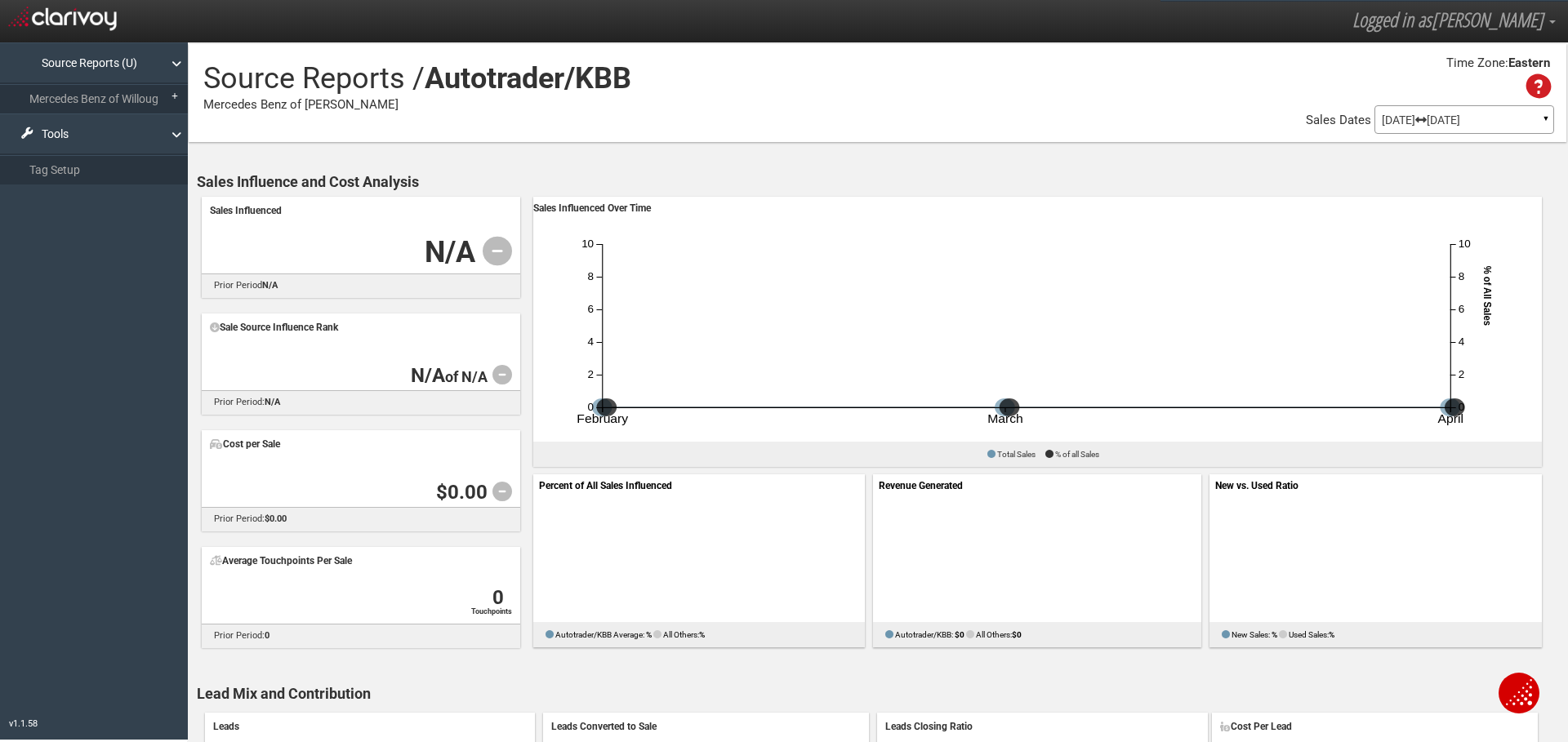
click at [1499, 113] on div "[DATE] [DATE] ▼" at bounding box center [1464, 120] width 180 height 29
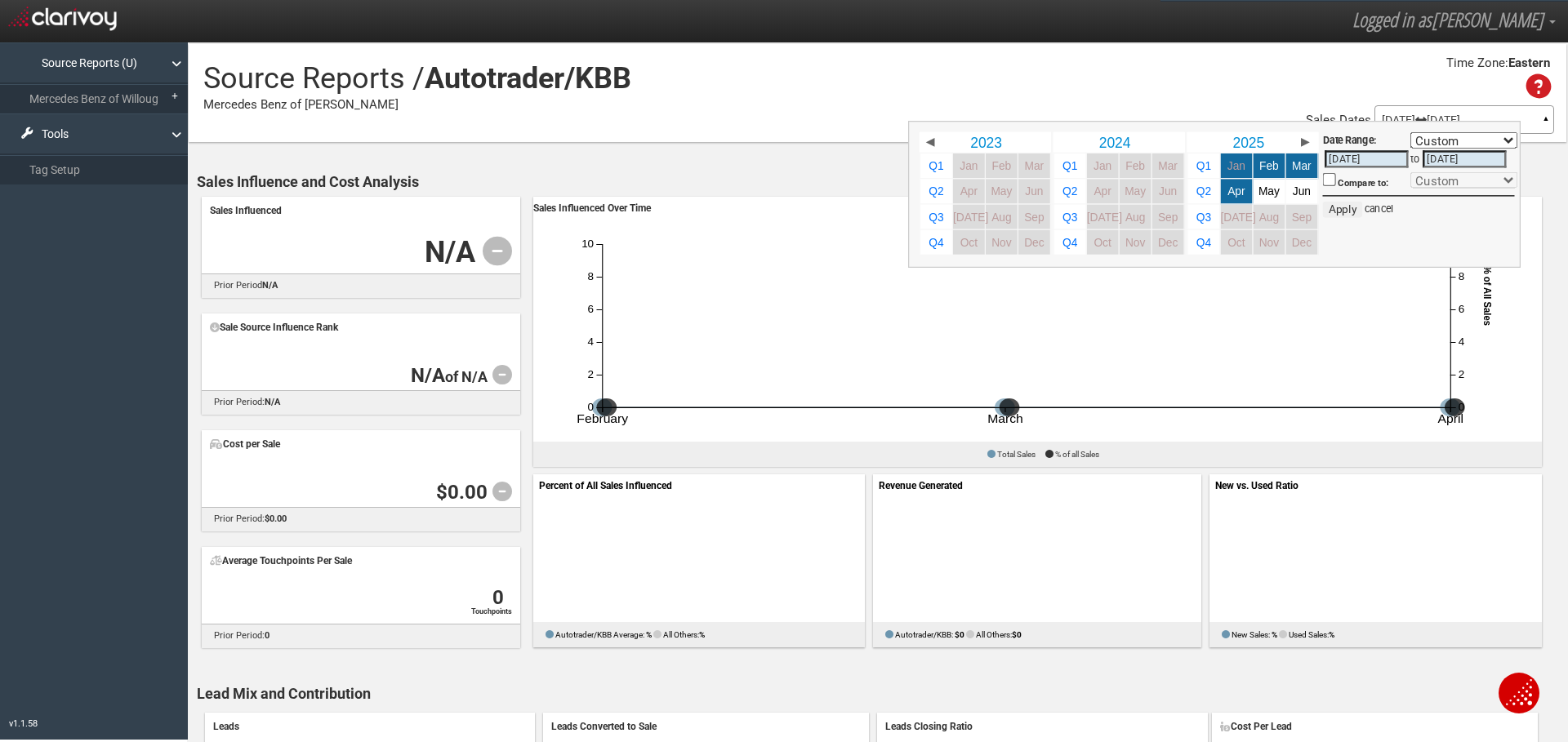
click at [1476, 154] on input "[DATE]" at bounding box center [1464, 158] width 84 height 17
click at [1297, 193] on span "Jun" at bounding box center [1302, 191] width 18 height 13
select select ","
type input "[DATE]"
click at [1414, 254] on div "Date Range: Custom [DATE] This Week Last Week This Month Last Month This Quarte…" at bounding box center [1214, 194] width 613 height 147
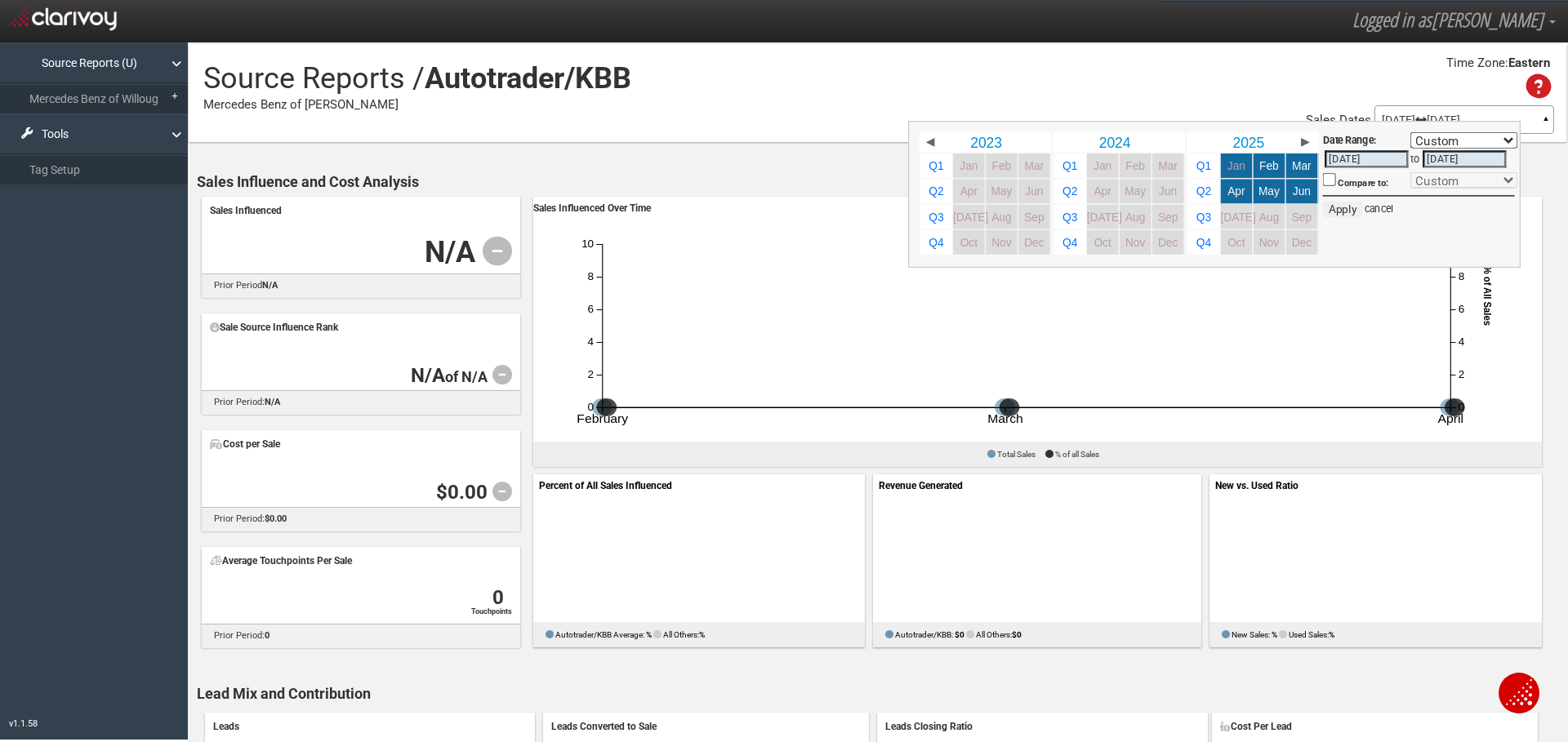
click at [1389, 75] on div "Time Zone: Eastern" at bounding box center [877, 79] width 1378 height 53
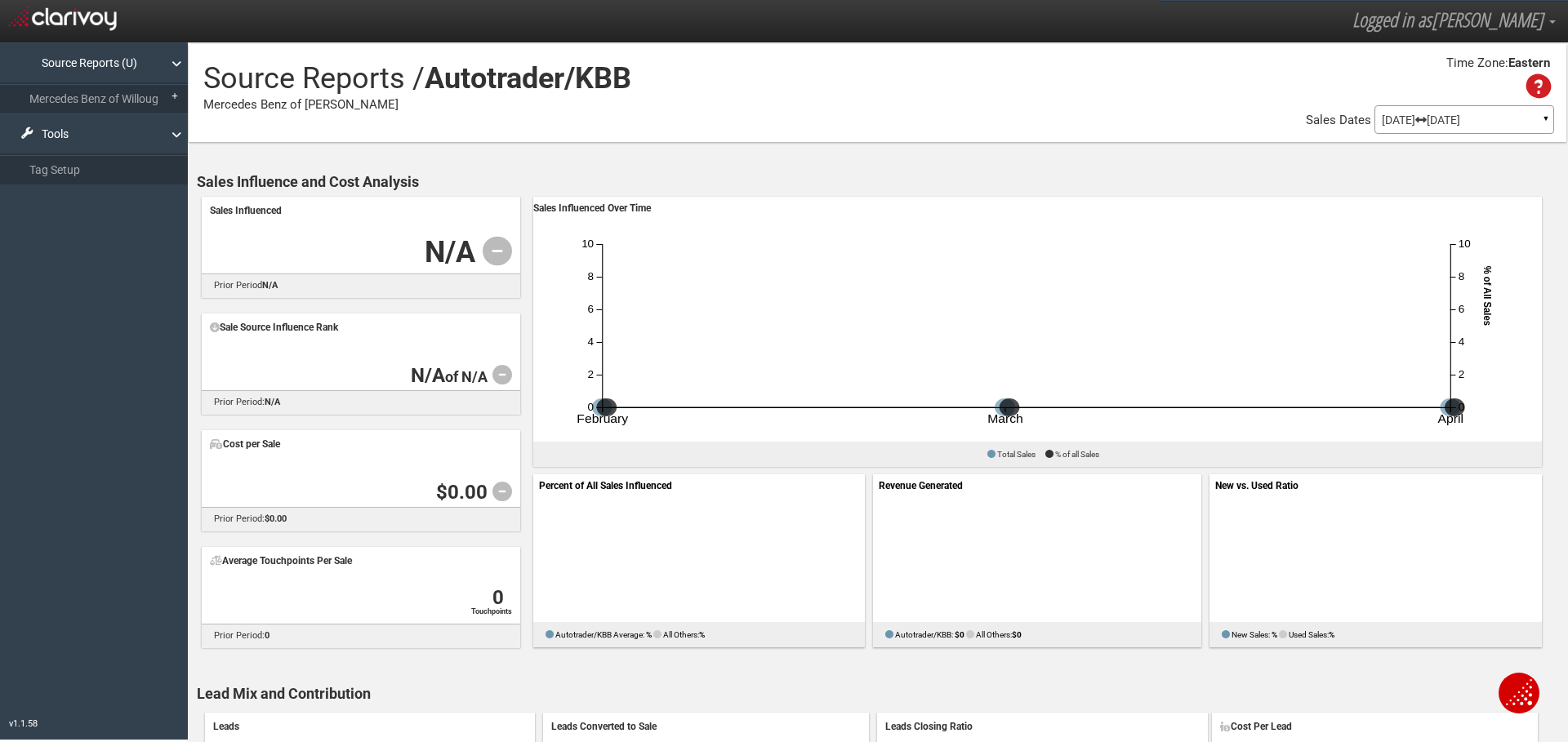
click at [1410, 120] on p "[DATE] [DATE]" at bounding box center [1464, 120] width 165 height 12
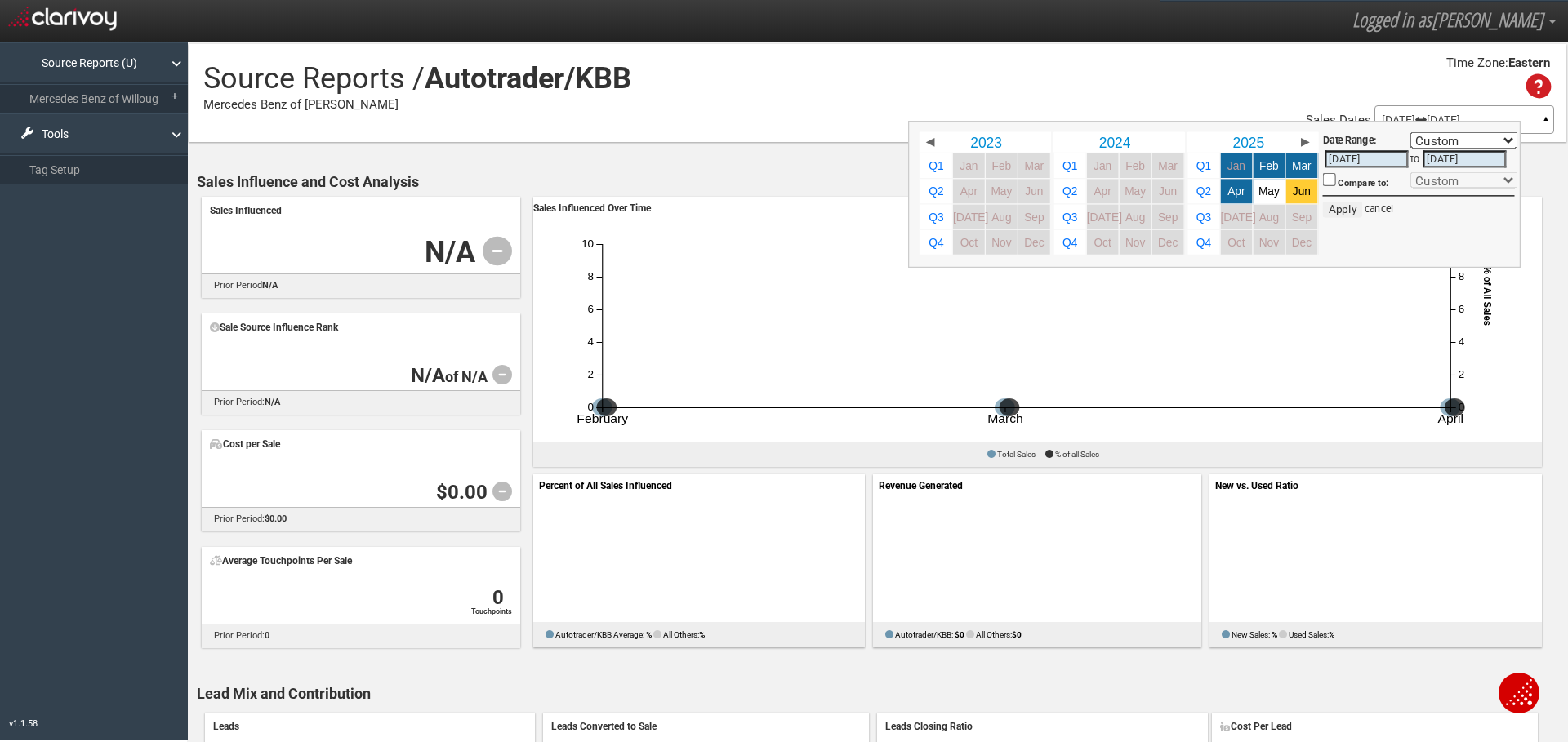
click at [1286, 184] on link "Jun" at bounding box center [1302, 190] width 32 height 24
select select ","
type input "[DATE]"
click at [1221, 158] on link "Jan" at bounding box center [1237, 165] width 32 height 24
select select ","
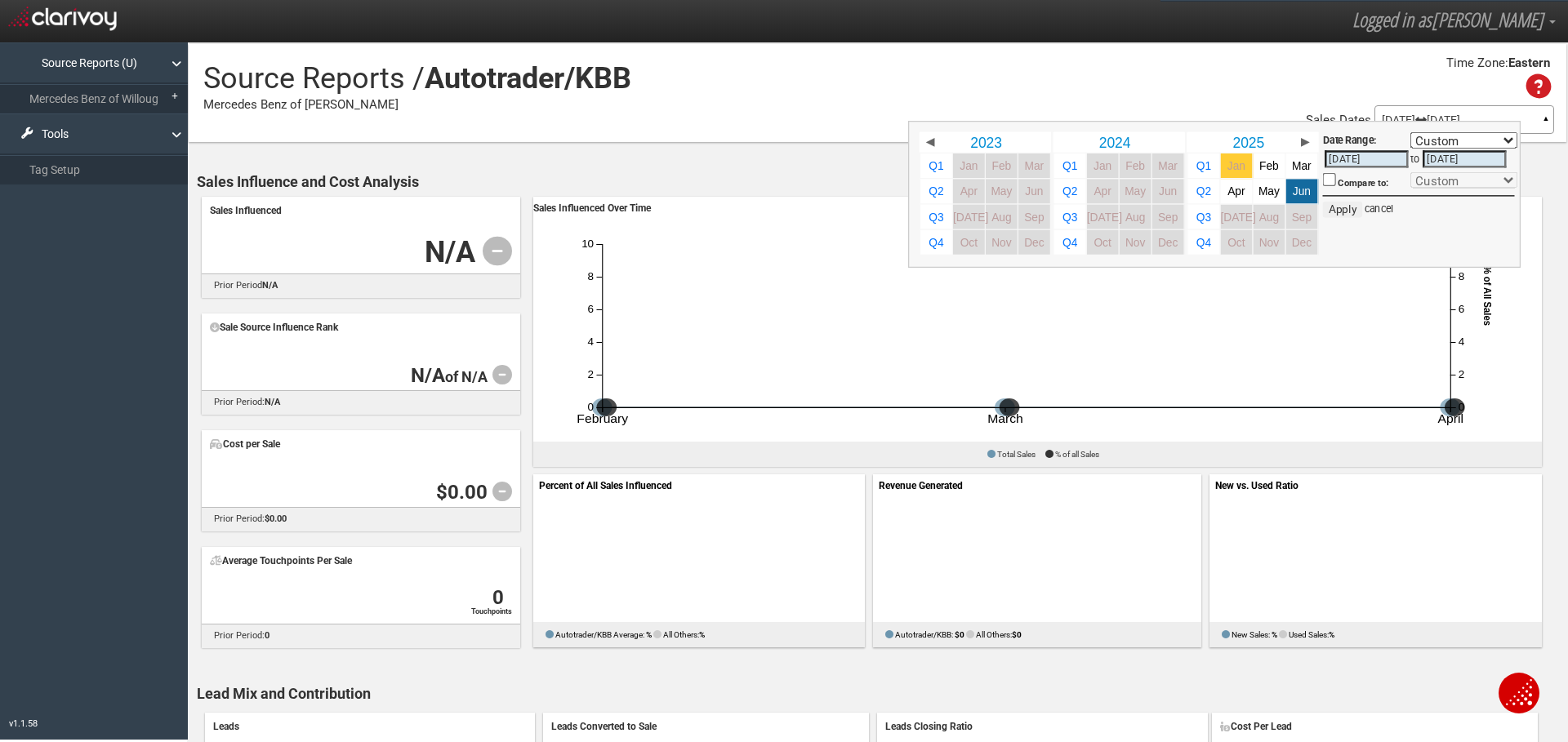
type input "[DATE]"
click at [1290, 201] on link "Jun" at bounding box center [1302, 190] width 32 height 24
select select ","
type input "[DATE]"
click at [1293, 192] on span "Jun" at bounding box center [1302, 191] width 18 height 13
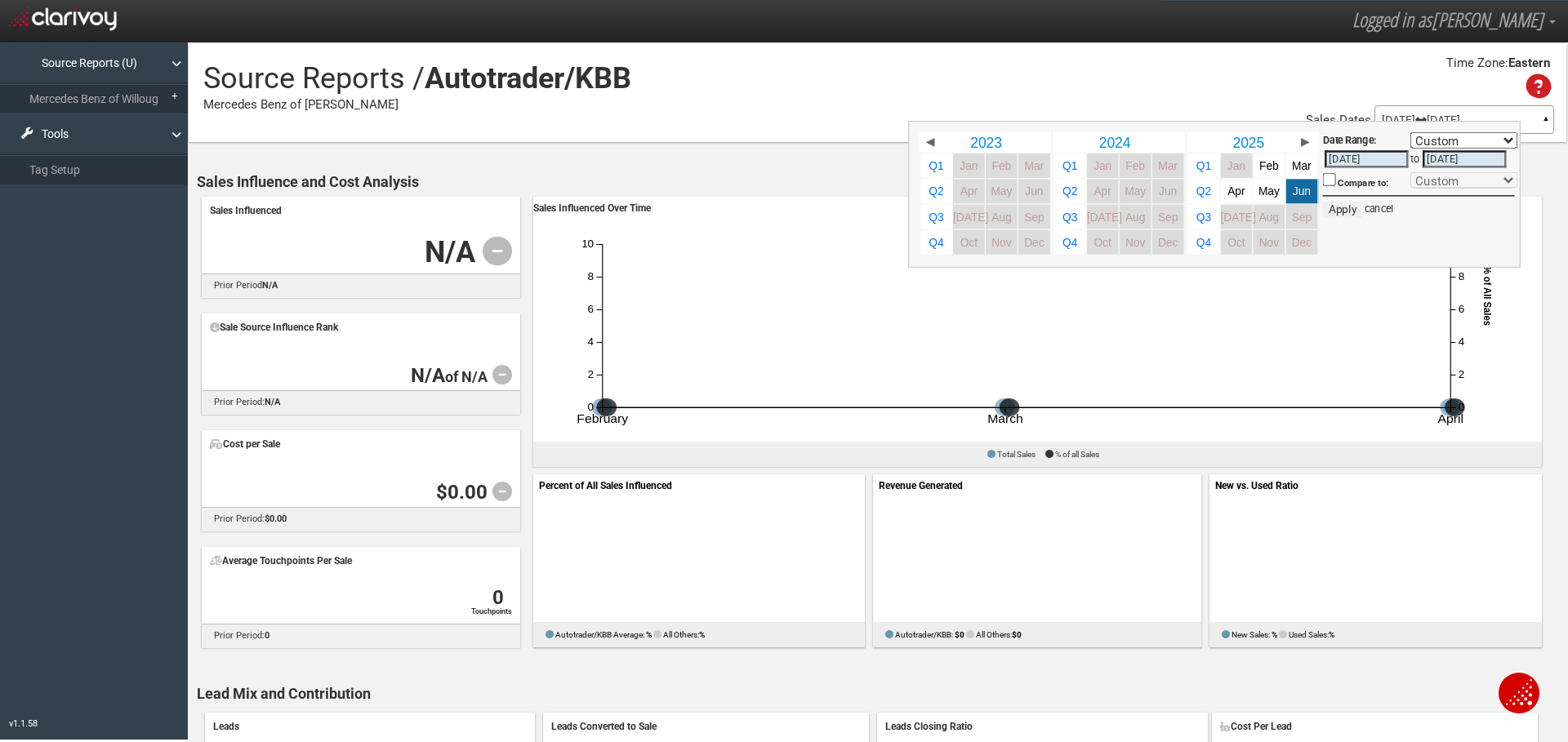
click at [1293, 192] on span "Jun" at bounding box center [1302, 191] width 18 height 13
select select ","
click at [1323, 204] on button "Apply" at bounding box center [1343, 209] width 40 height 16
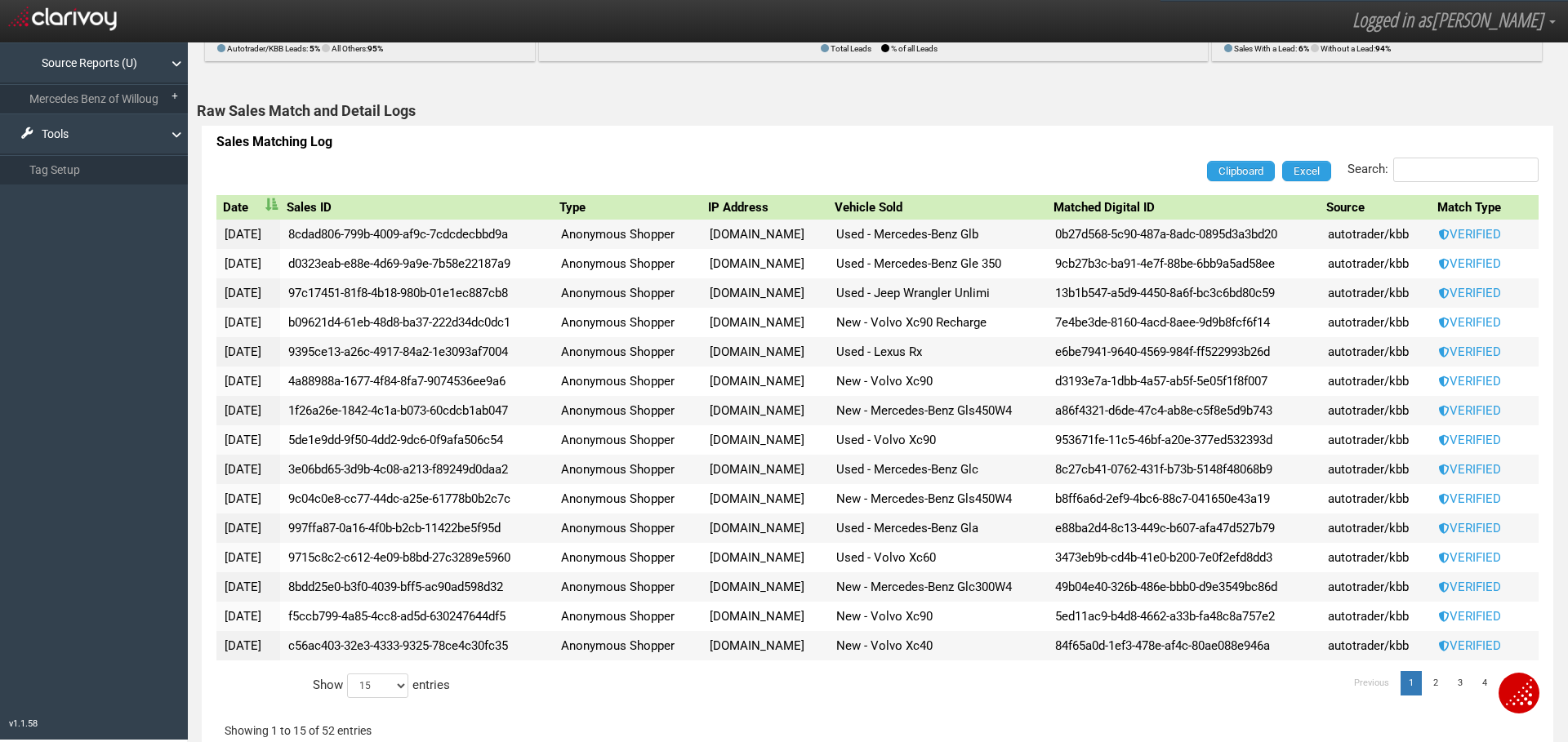
scroll to position [948, 0]
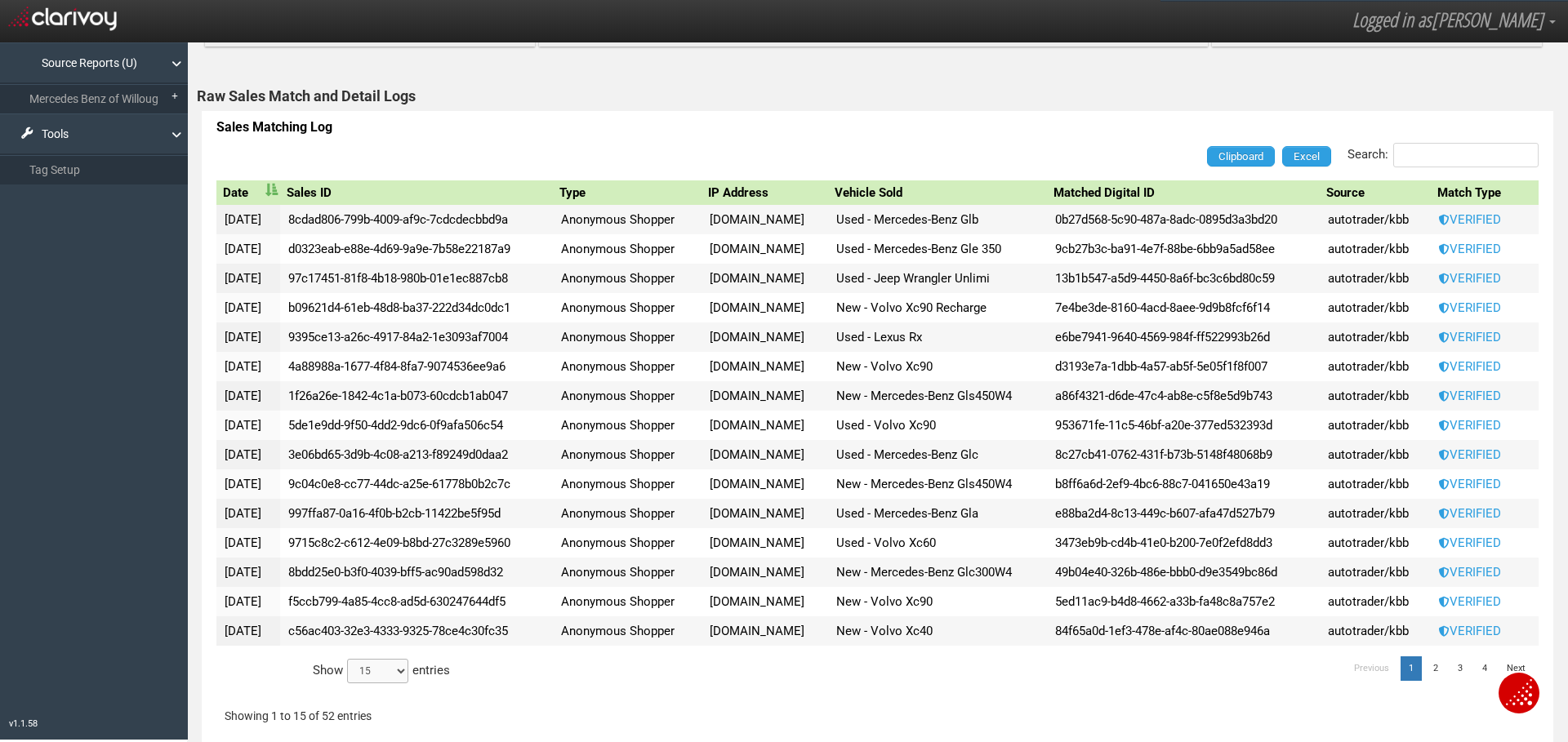
click at [387, 679] on select "15 30 50 All" at bounding box center [378, 671] width 61 height 24
select select "-1"
click at [348, 683] on select "15 30 50 All" at bounding box center [378, 671] width 61 height 24
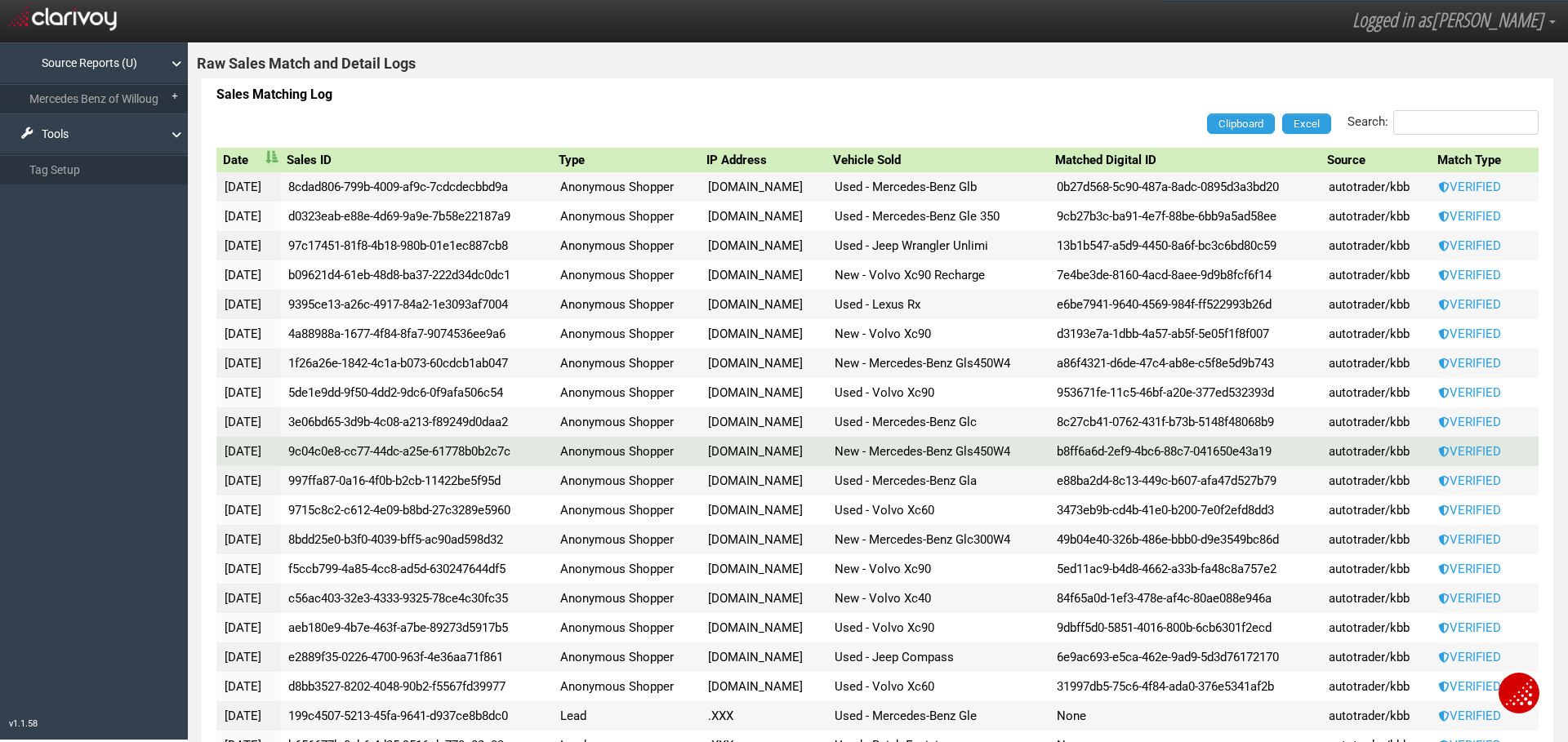
scroll to position [1220, 0]
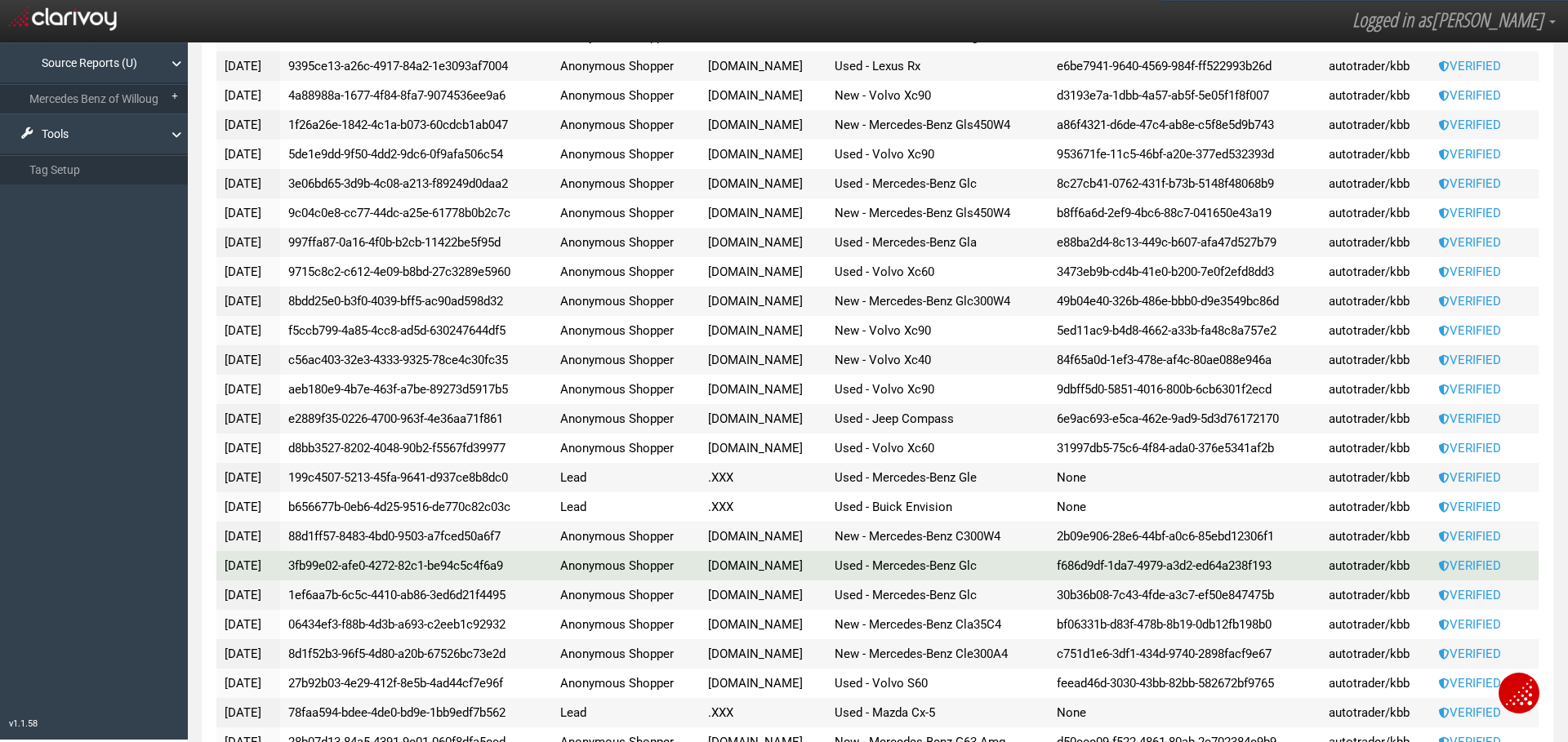
click at [887, 572] on span "Used - Mercedes-Benz Glc" at bounding box center [905, 566] width 142 height 14
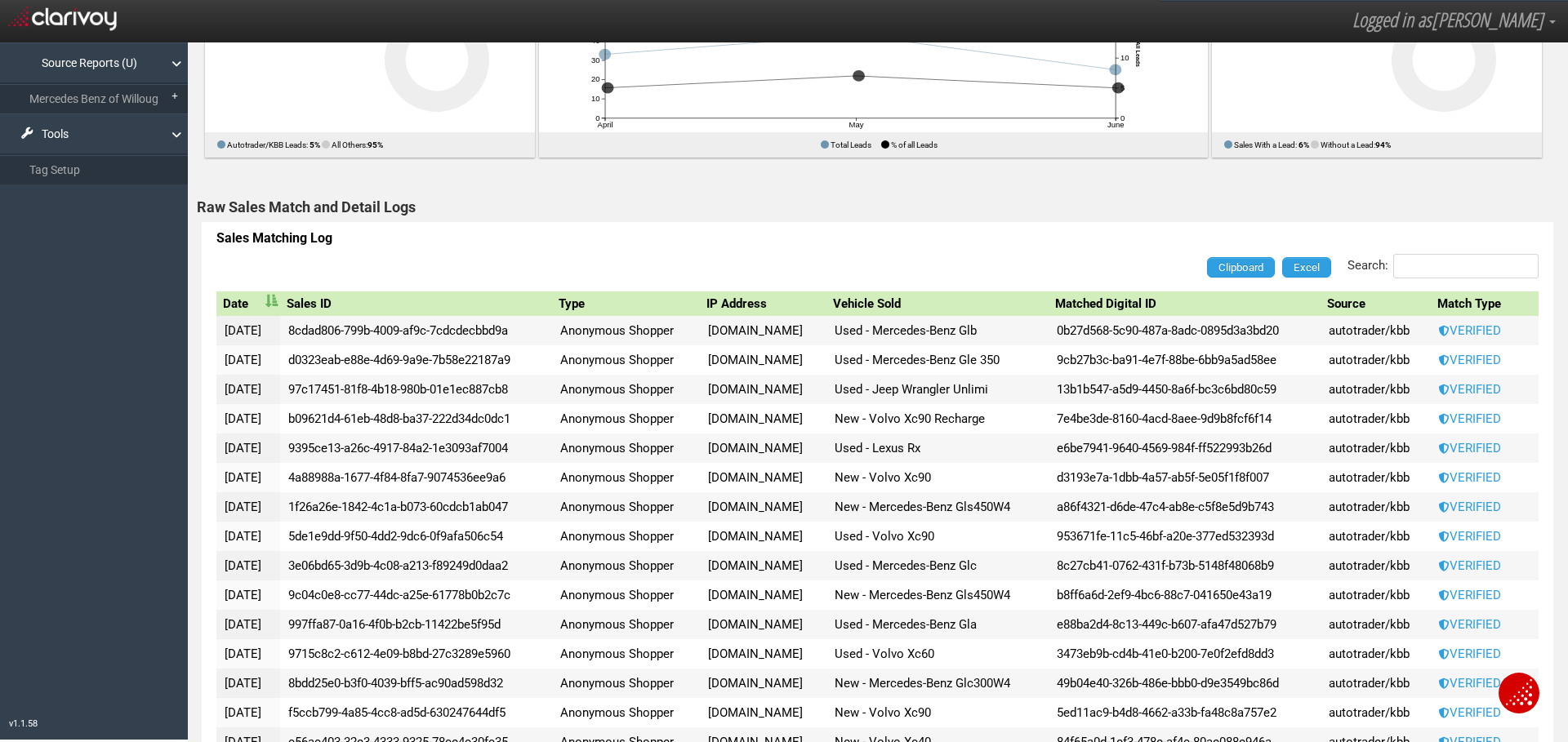
scroll to position [811, 0]
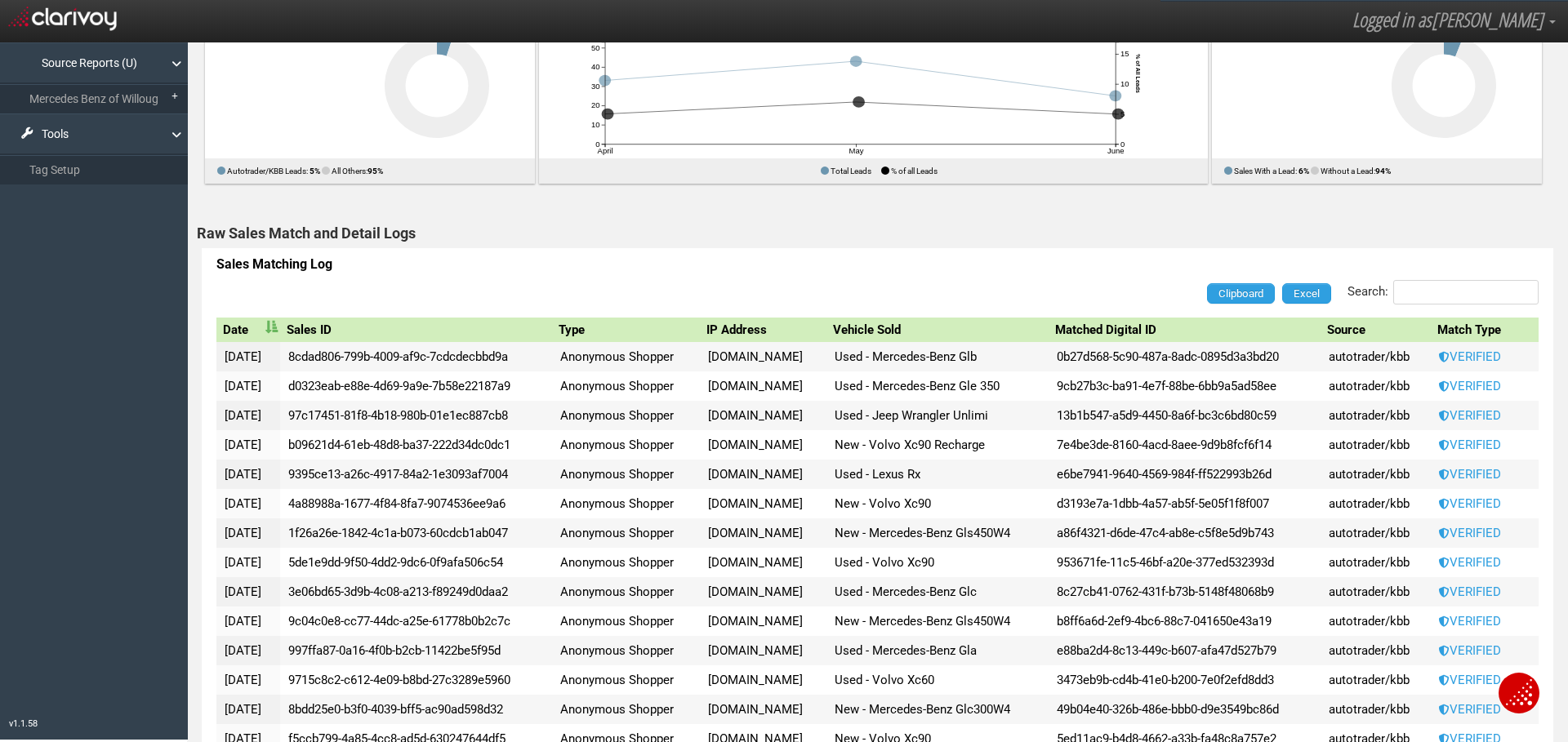
click at [749, 322] on th "IP Address" at bounding box center [763, 329] width 126 height 24
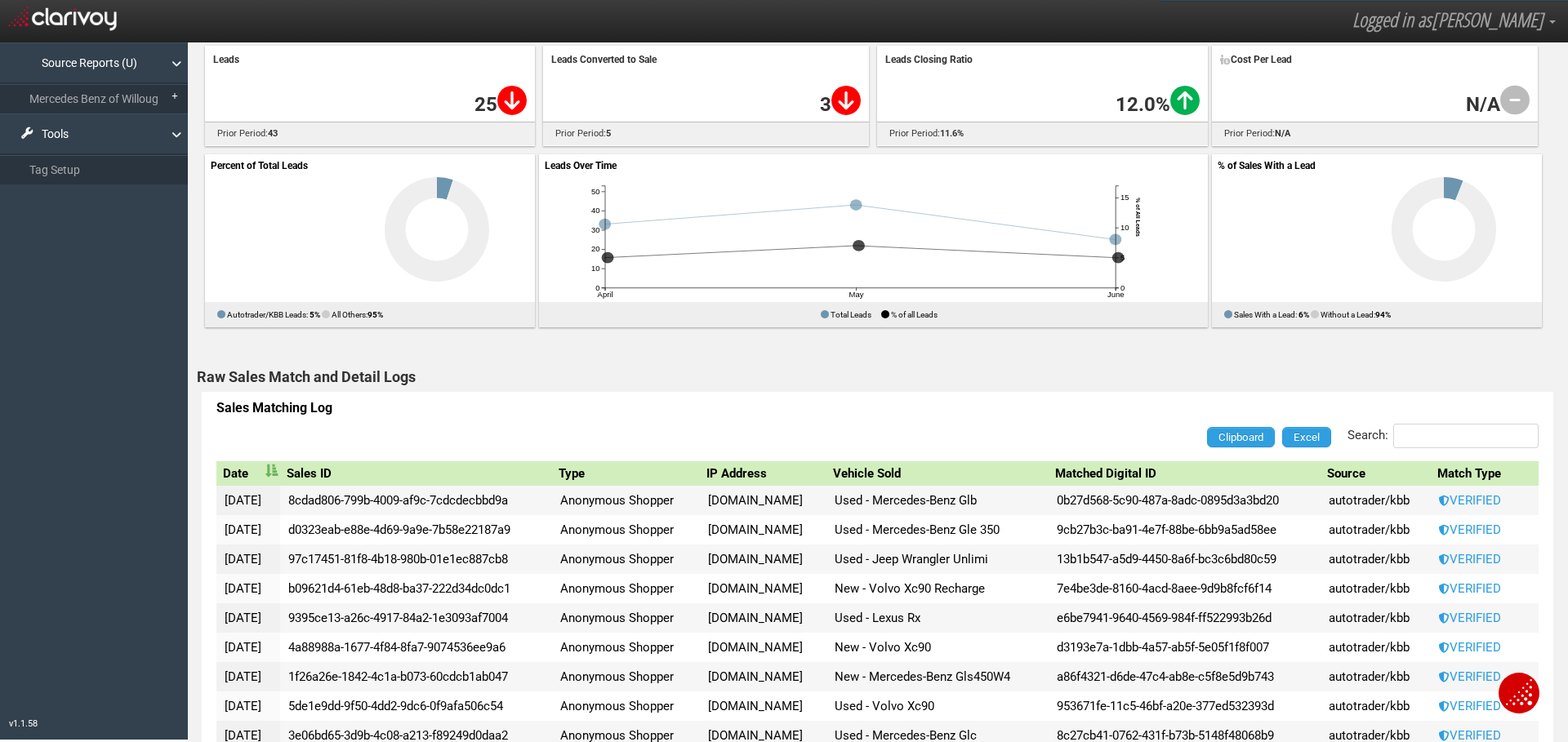
scroll to position [403, 0]
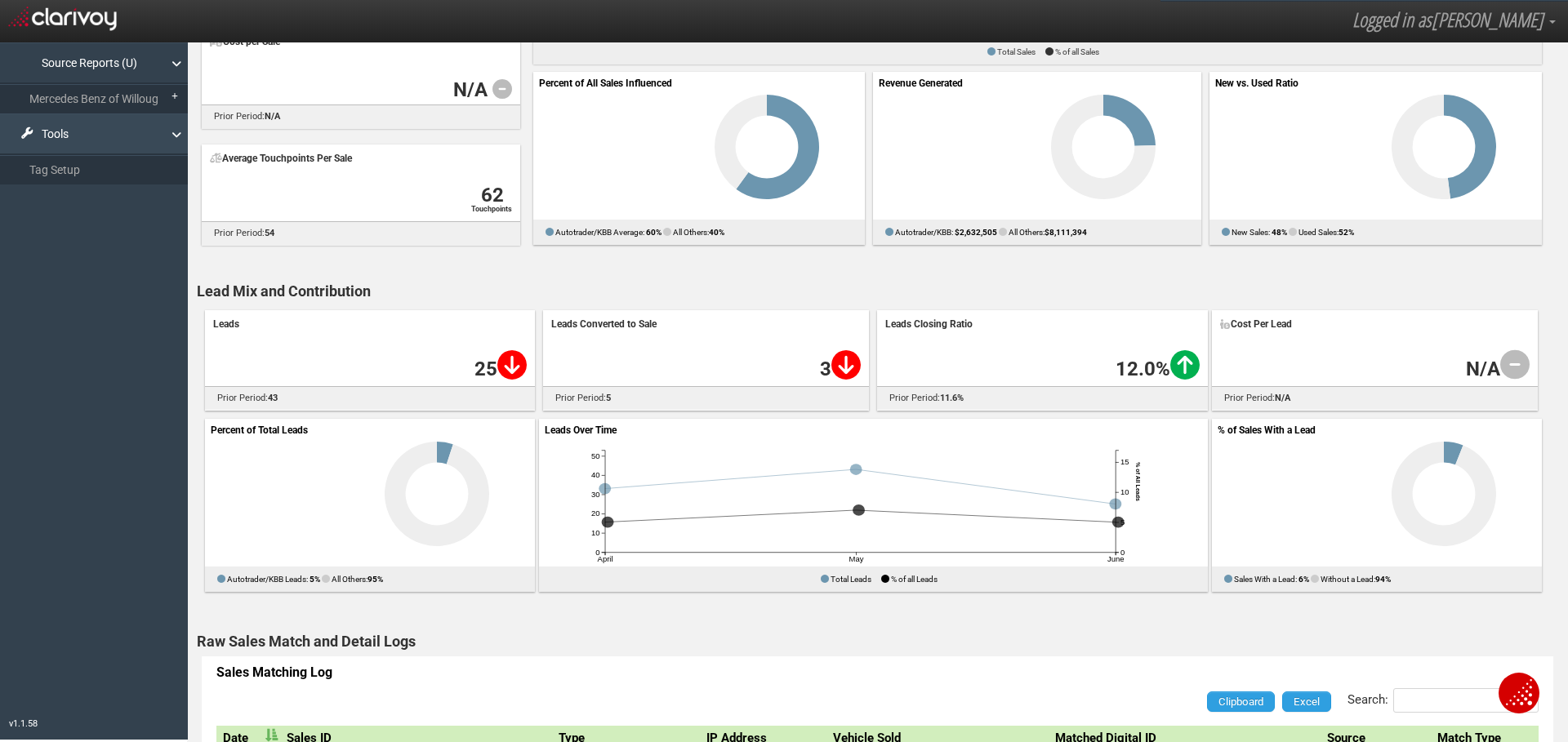
click at [53, 120] on link "Tools" at bounding box center [94, 134] width 188 height 41
click at [51, 93] on link "Mercedes Benz of Willoug" at bounding box center [94, 98] width 188 height 30
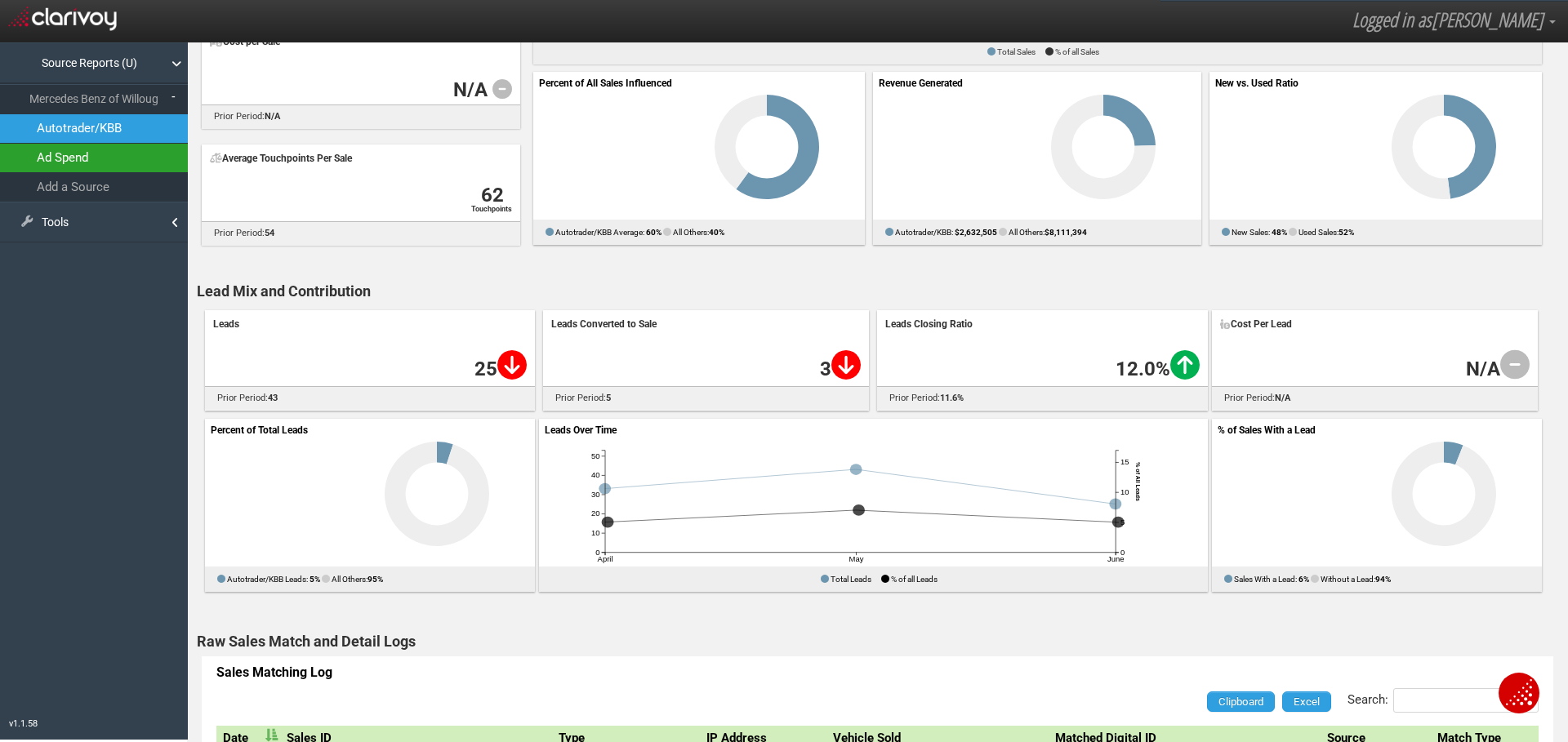
click at [61, 148] on Willoughby_1 "Ad Spend" at bounding box center [94, 158] width 188 height 29
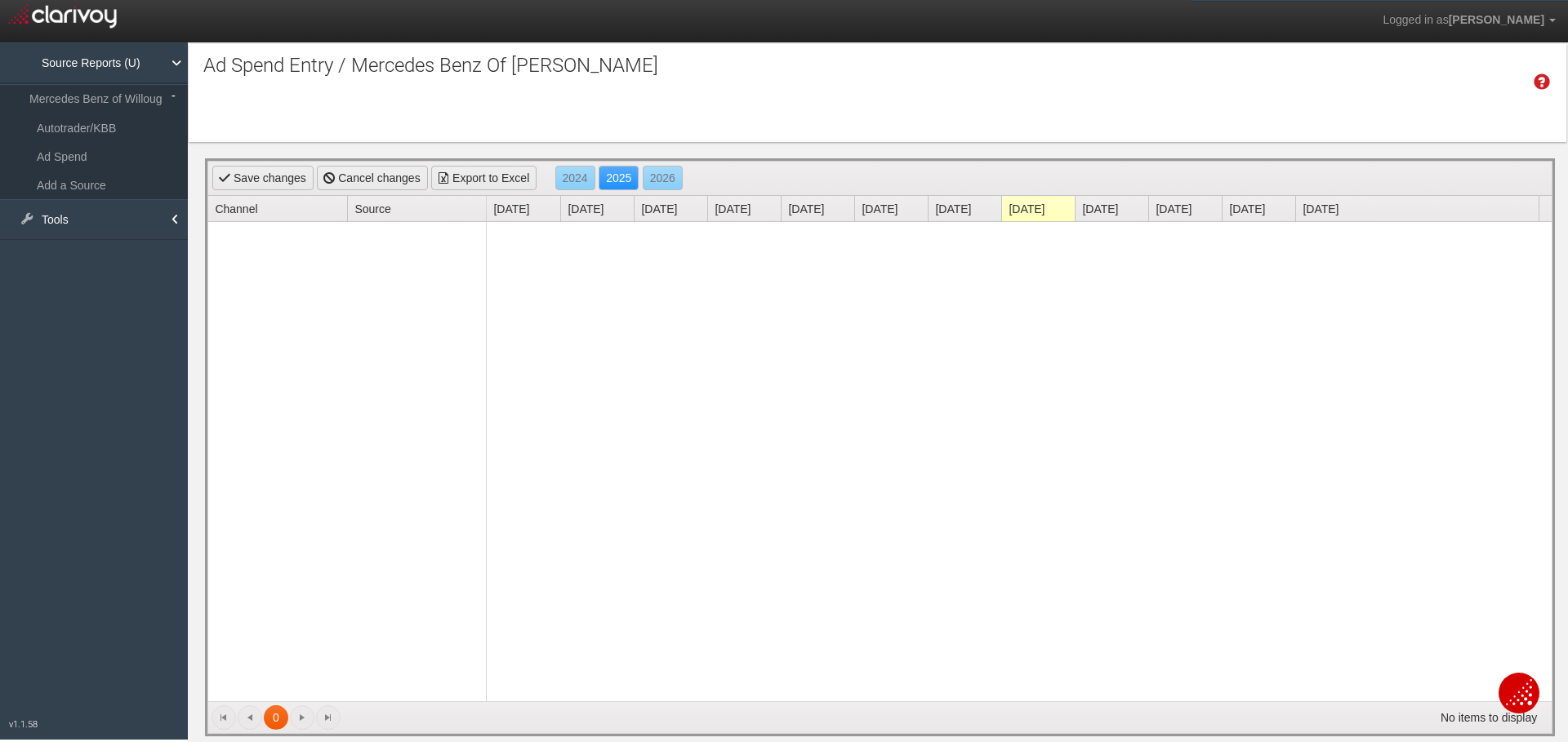
click at [287, 258] on div at bounding box center [348, 461] width 279 height 479
click at [596, 218] on link "[DATE]" at bounding box center [600, 209] width 66 height 25
click at [1036, 201] on link "[DATE]" at bounding box center [1041, 209] width 66 height 25
drag, startPoint x: 993, startPoint y: 288, endPoint x: 626, endPoint y: 333, distance: 369.7
click at [993, 289] on div at bounding box center [1019, 461] width 1065 height 479
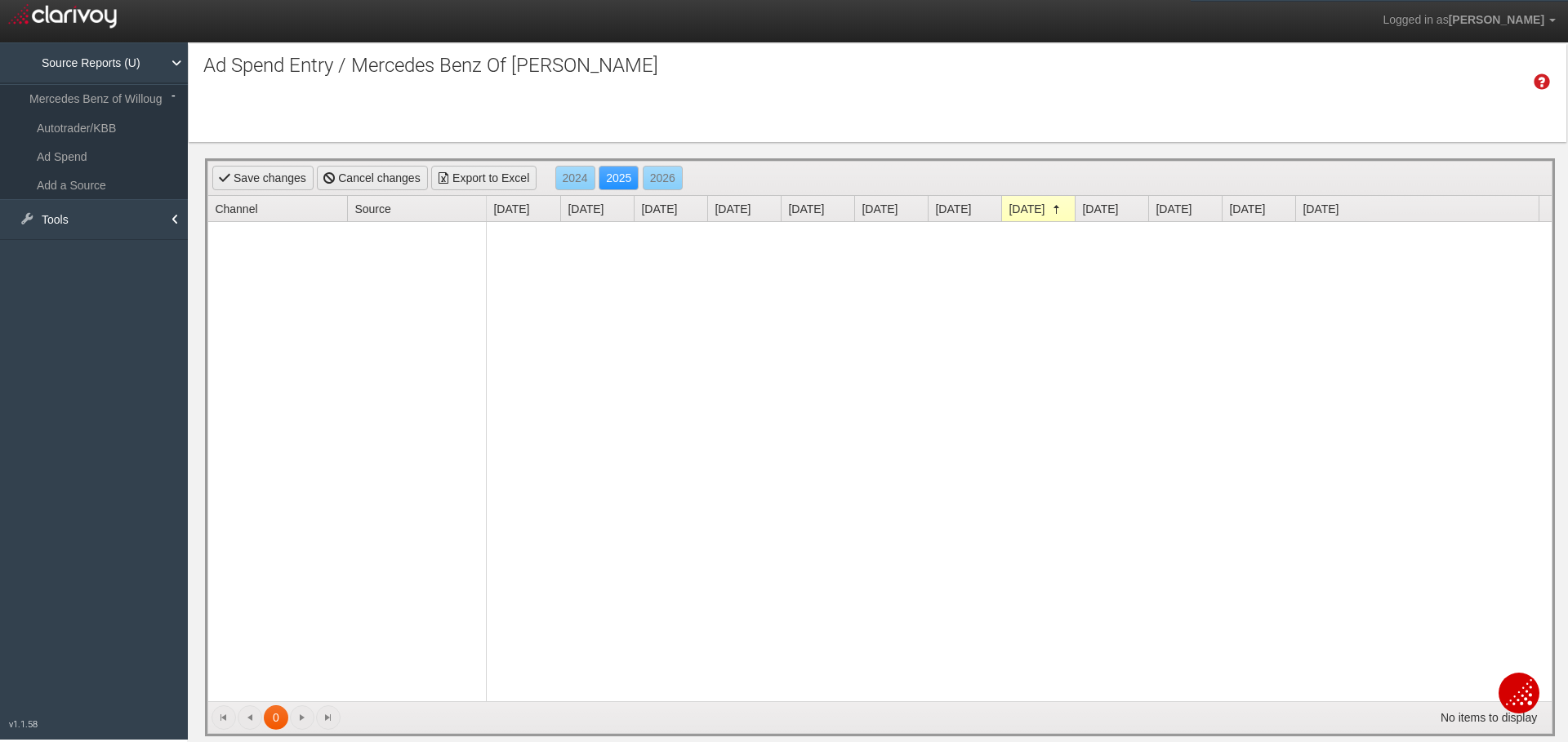
click at [356, 346] on div at bounding box center [348, 461] width 279 height 479
click at [321, 282] on div at bounding box center [348, 461] width 279 height 479
click at [74, 186] on Willoughby_2 "Add a Source" at bounding box center [94, 185] width 188 height 28
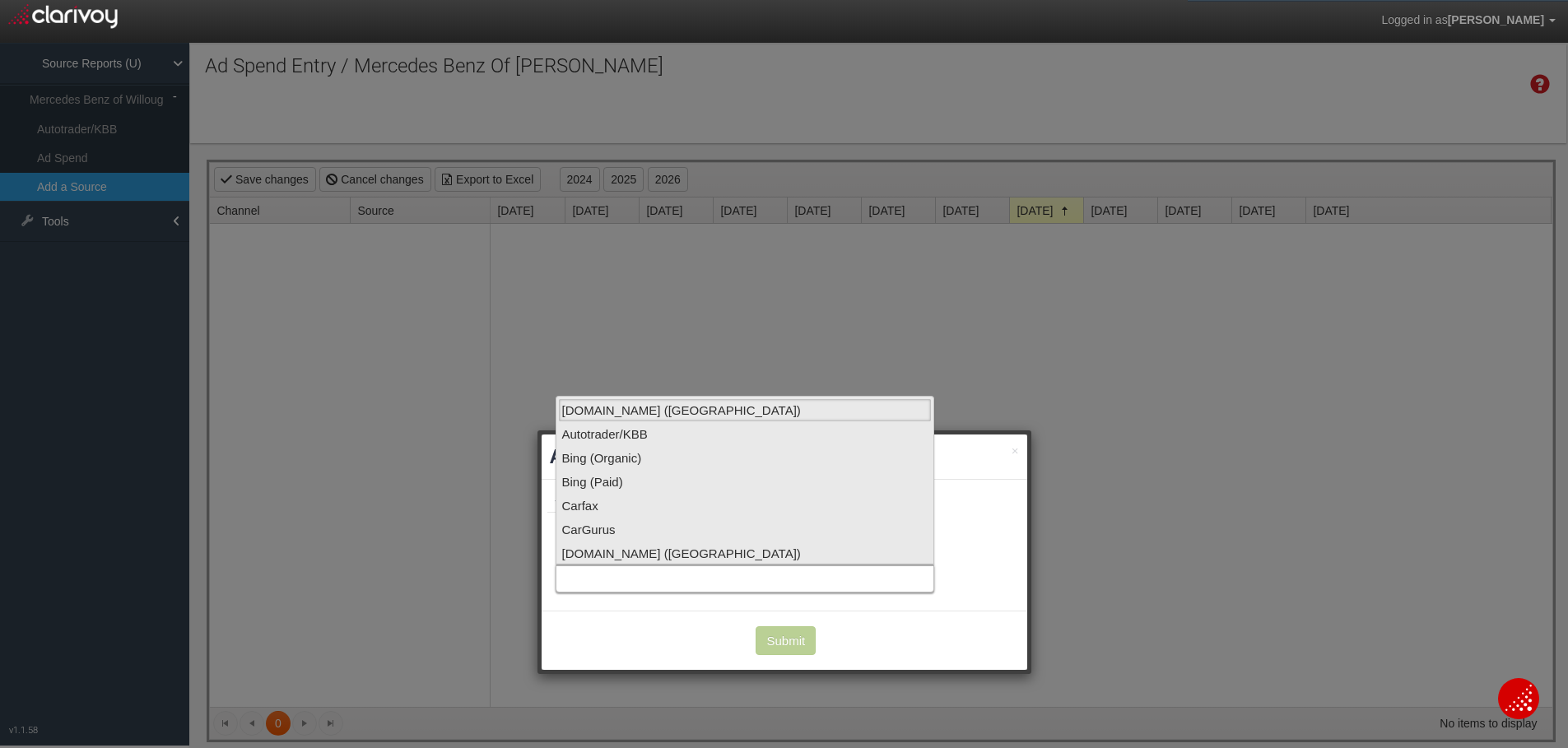
click at [674, 568] on div at bounding box center [745, 579] width 379 height 26
click at [652, 434] on li "Autotrader/KBB" at bounding box center [744, 434] width 374 height 24
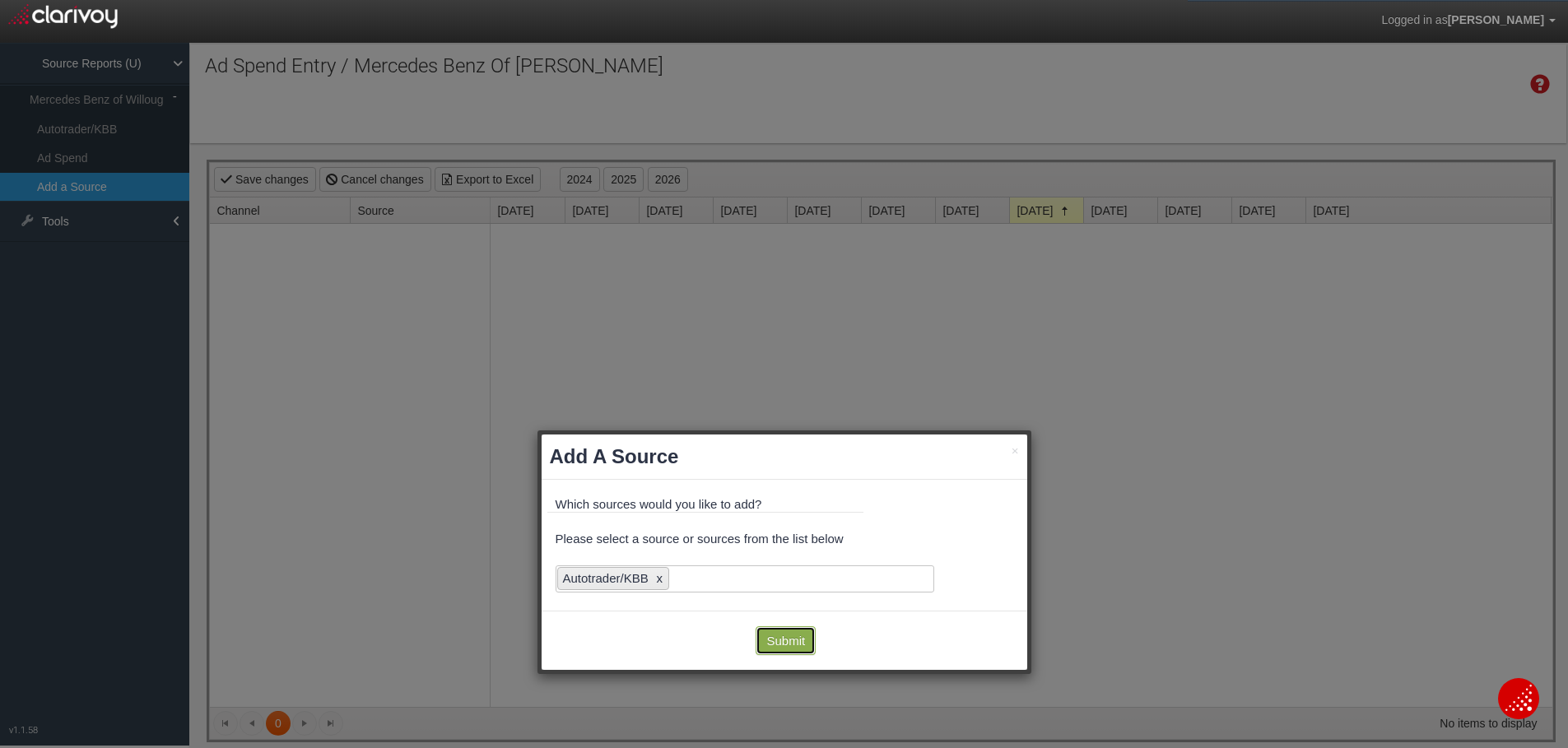
click at [782, 644] on button "Submit" at bounding box center [786, 641] width 60 height 29
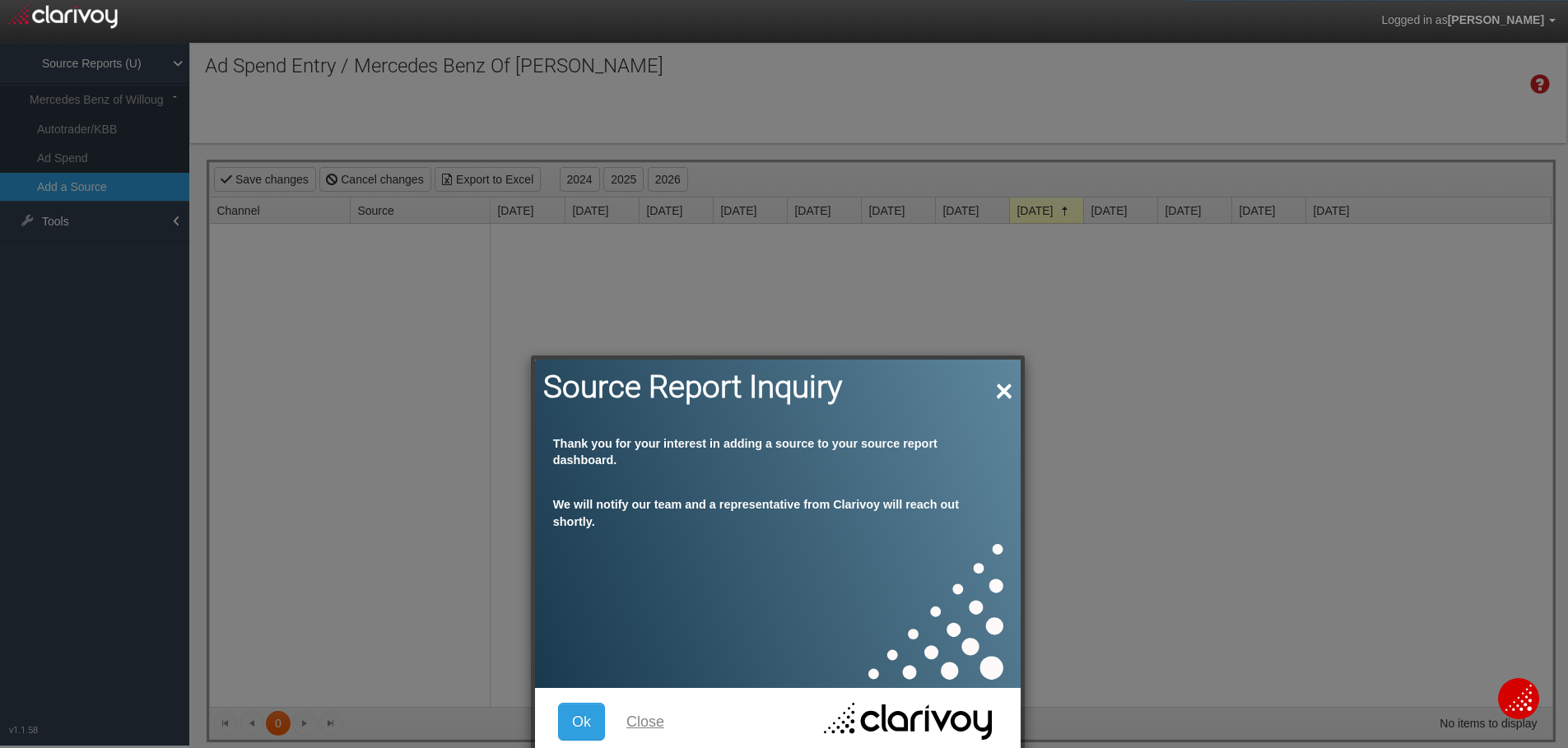
click at [1001, 389] on button "×" at bounding box center [1005, 388] width 16 height 37
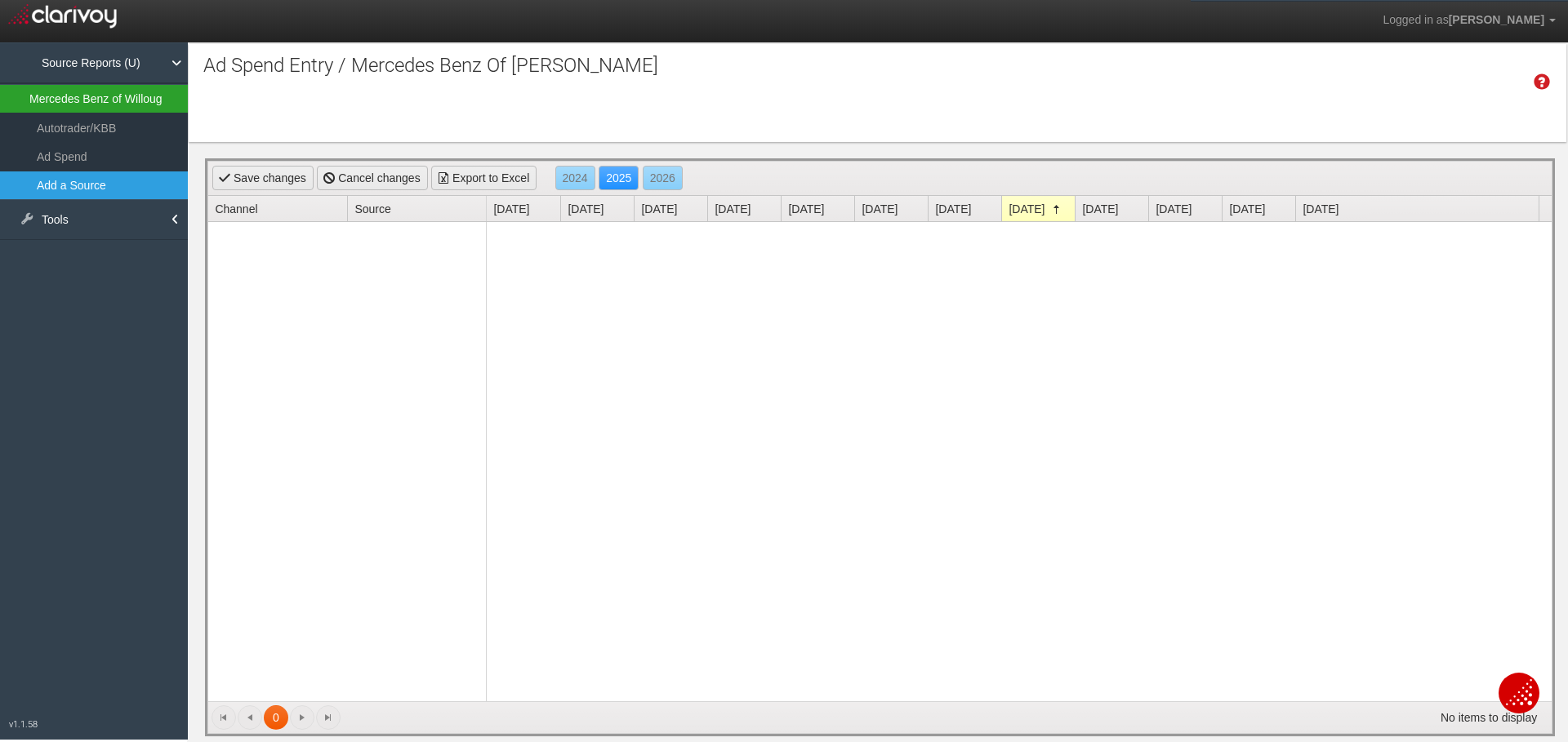
click at [144, 100] on link "Mercedes Benz of Willoug" at bounding box center [94, 98] width 188 height 30
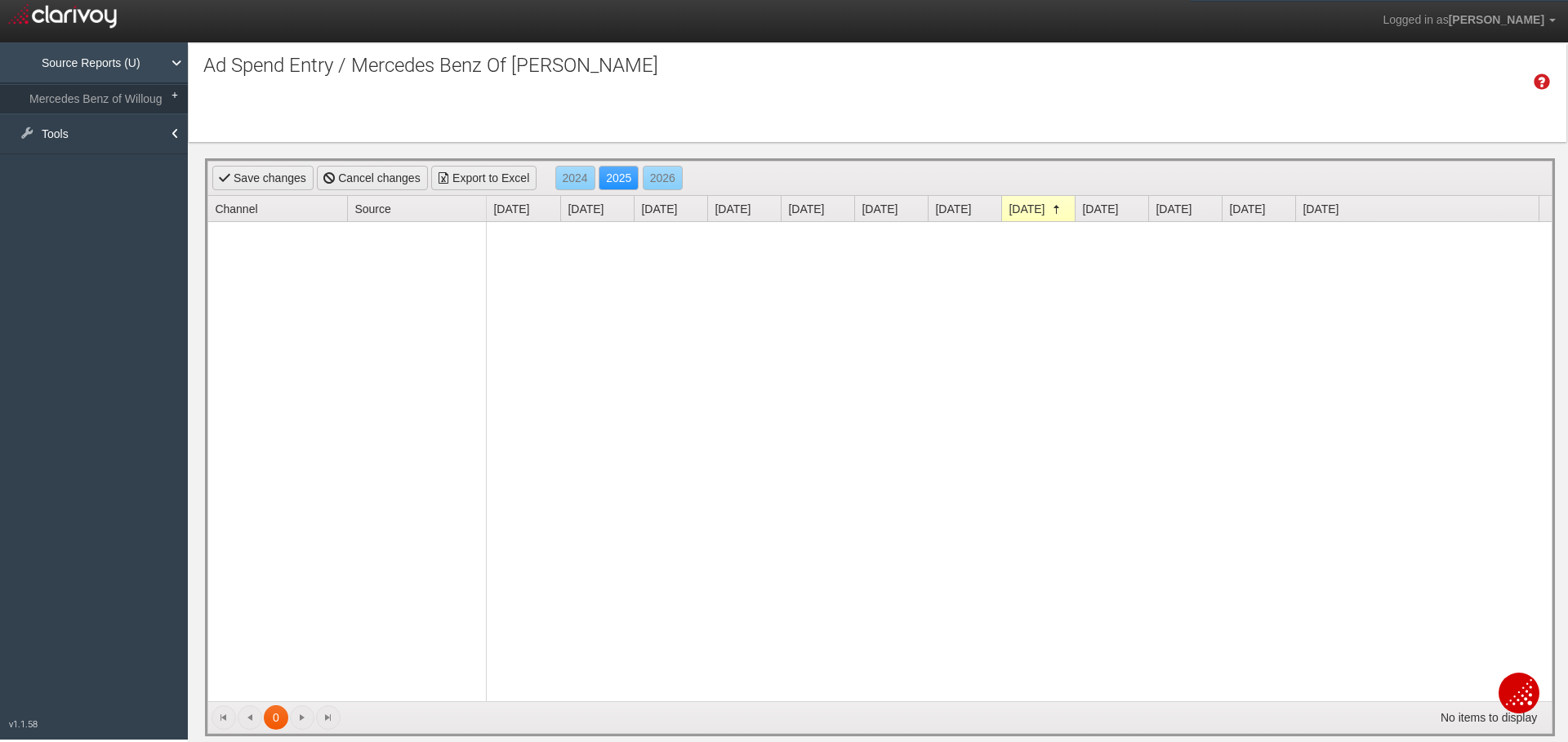
click at [168, 60] on link "Source Reports (U)" at bounding box center [94, 62] width 188 height 41
click at [106, 5] on img at bounding box center [62, 14] width 108 height 29
click at [48, 67] on link "Source Reports (U)" at bounding box center [94, 62] width 188 height 41
click at [69, 64] on link "Source Reports (U)" at bounding box center [94, 62] width 188 height 41
